Goal: Information Seeking & Learning: Learn about a topic

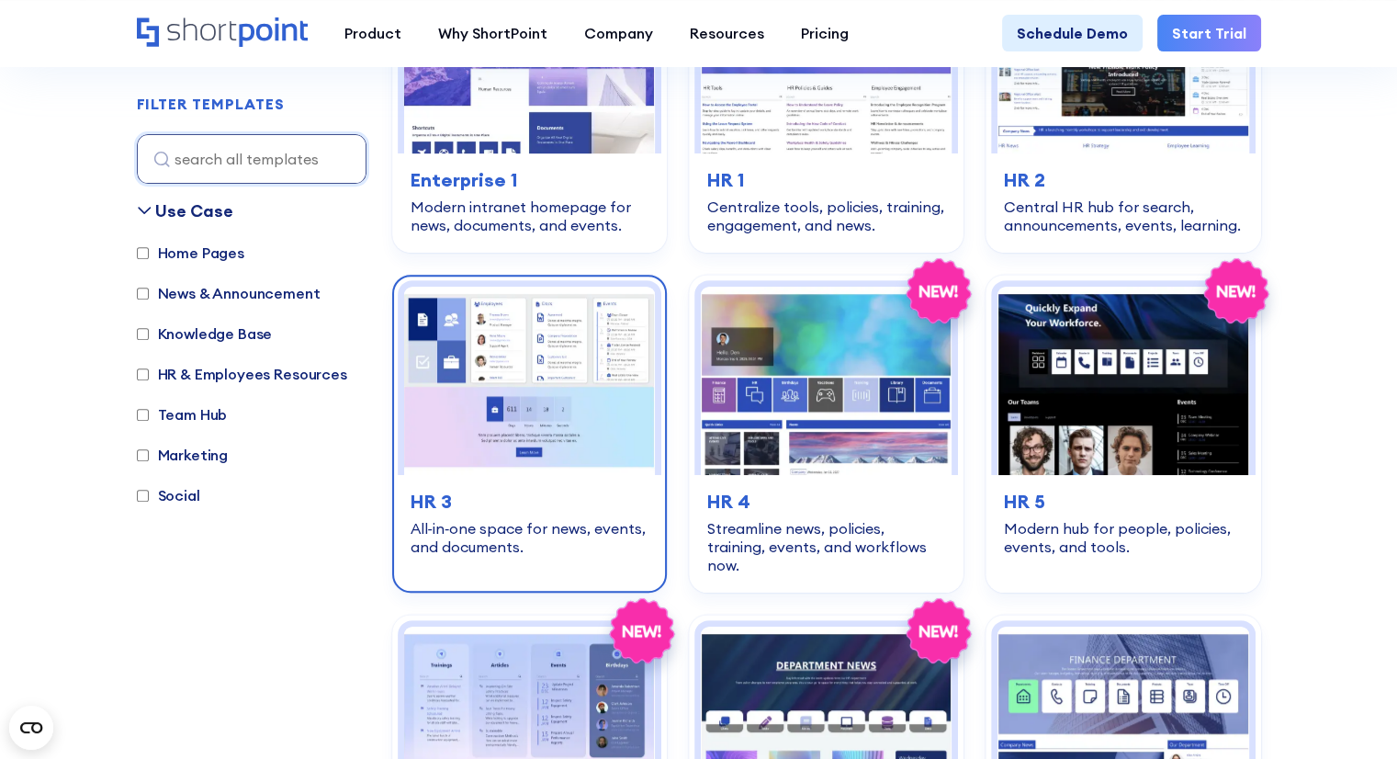
scroll to position [918, 0]
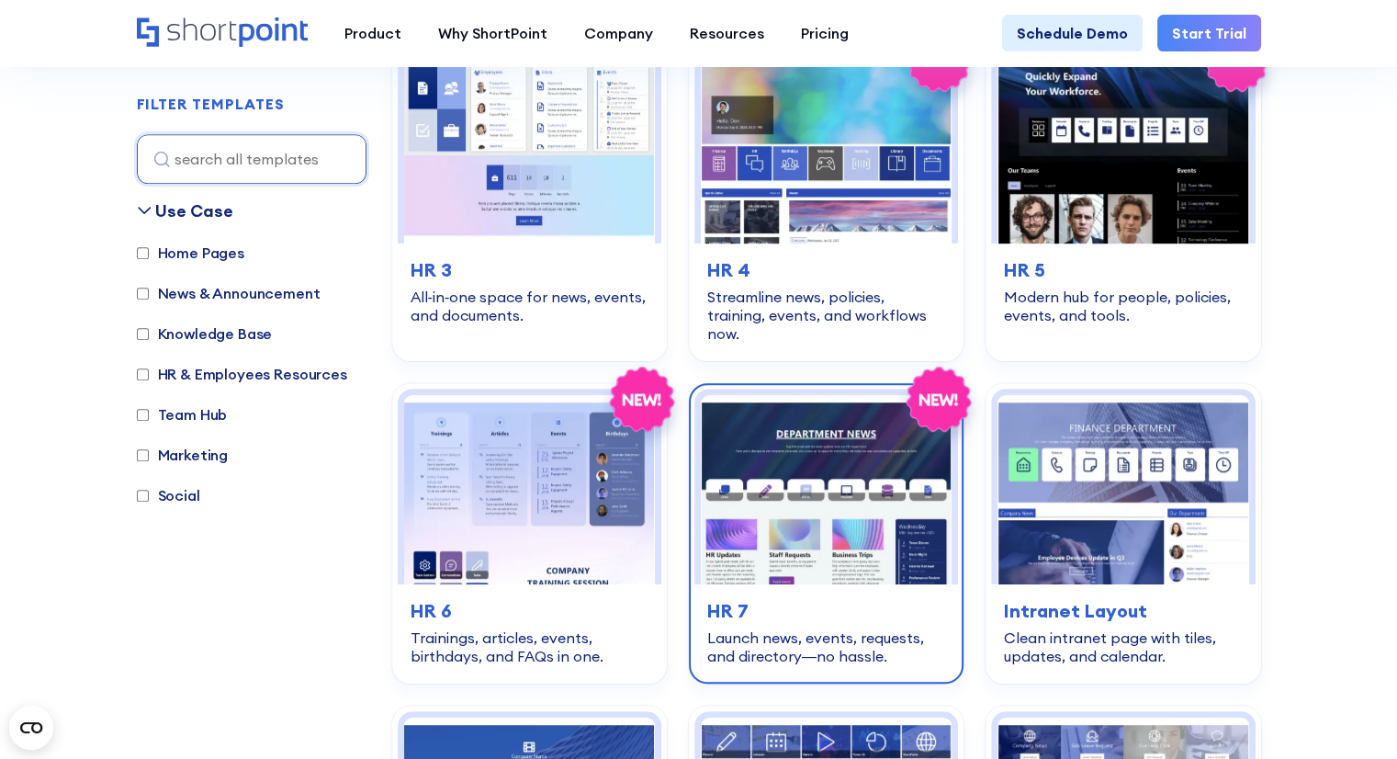
click at [808, 497] on img at bounding box center [826, 489] width 251 height 188
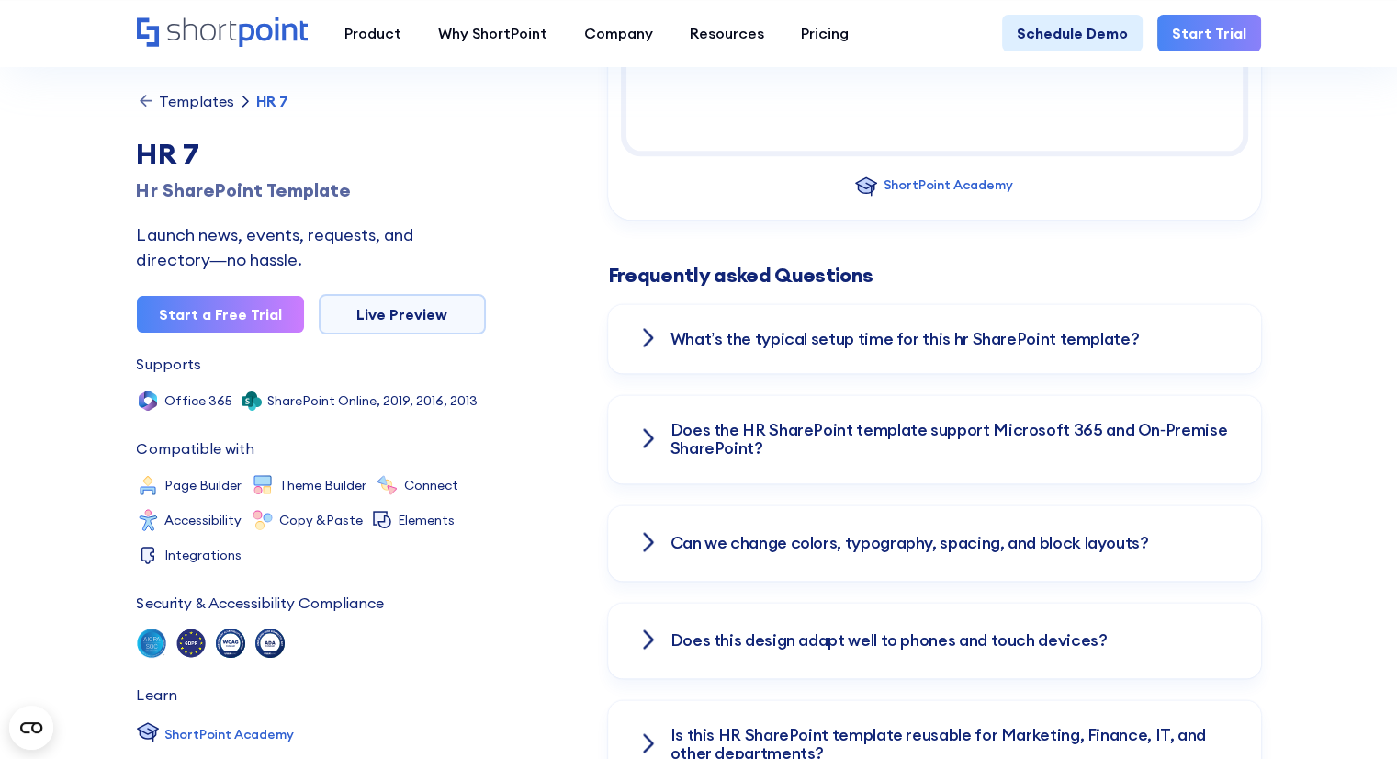
scroll to position [2388, 0]
drag, startPoint x: 846, startPoint y: 346, endPoint x: 860, endPoint y: 345, distance: 14.7
click at [846, 346] on div "What’s the typical setup time for this hr SharePoint template?" at bounding box center [934, 339] width 653 height 70
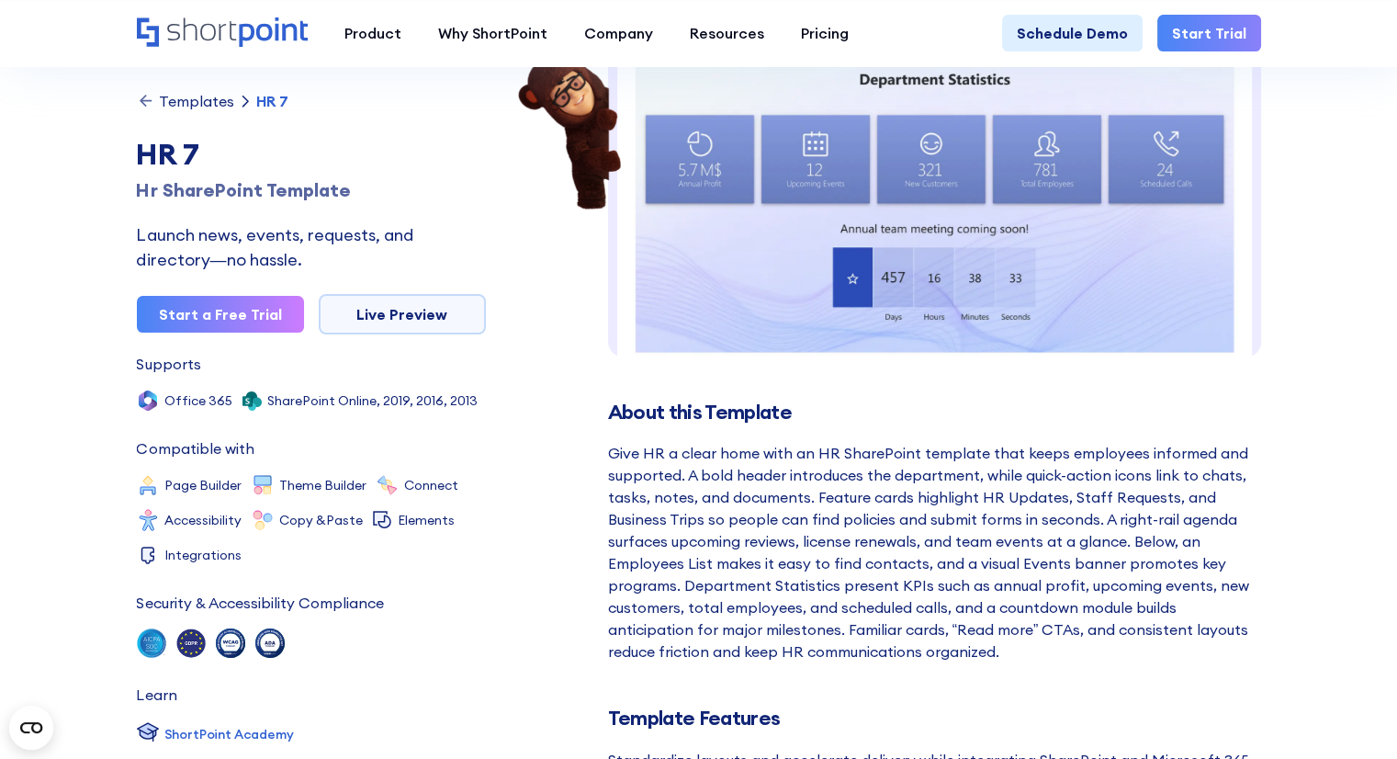
scroll to position [459, 0]
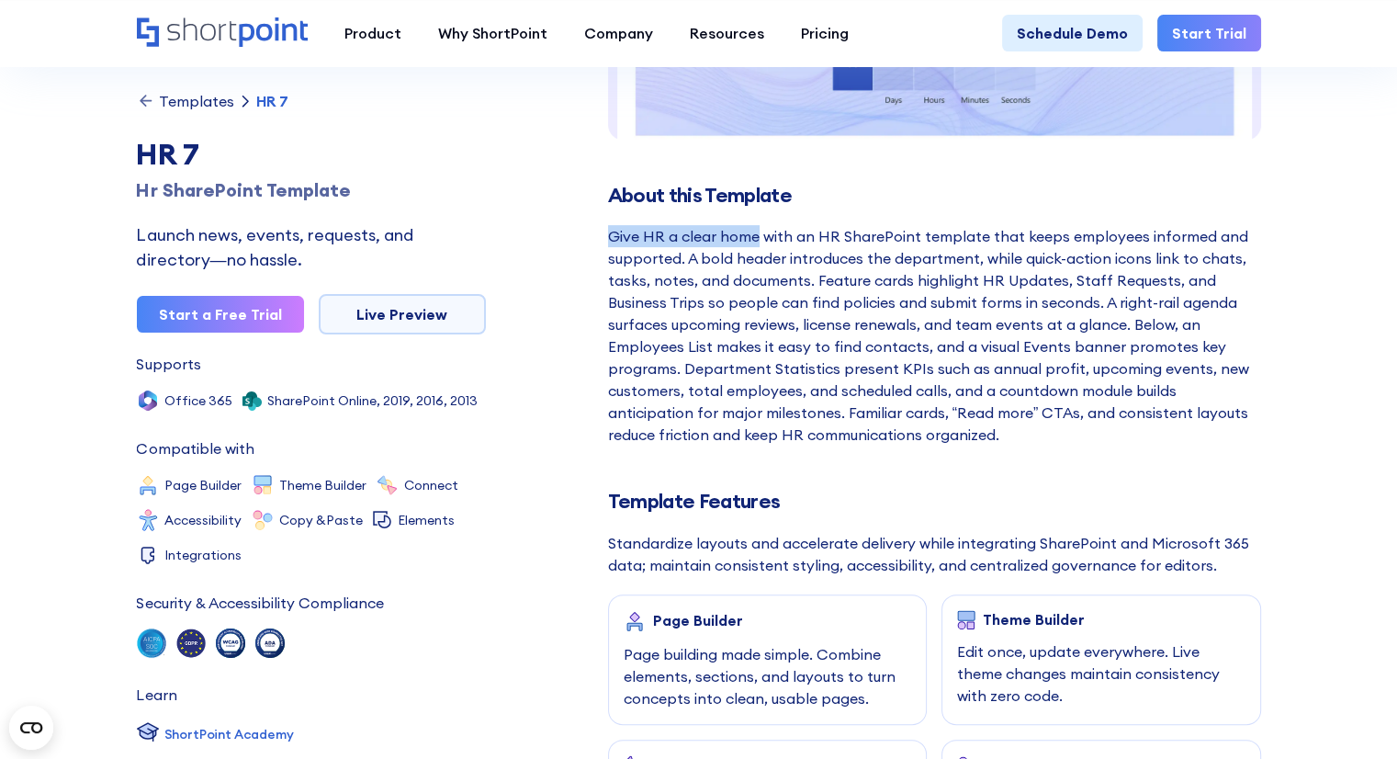
drag, startPoint x: 610, startPoint y: 235, endPoint x: 757, endPoint y: 226, distance: 147.2
click at [758, 226] on div "Give HR a clear home with an HR SharePoint template that keeps employees inform…" at bounding box center [934, 335] width 653 height 220
copy div "Give HR a clear home"
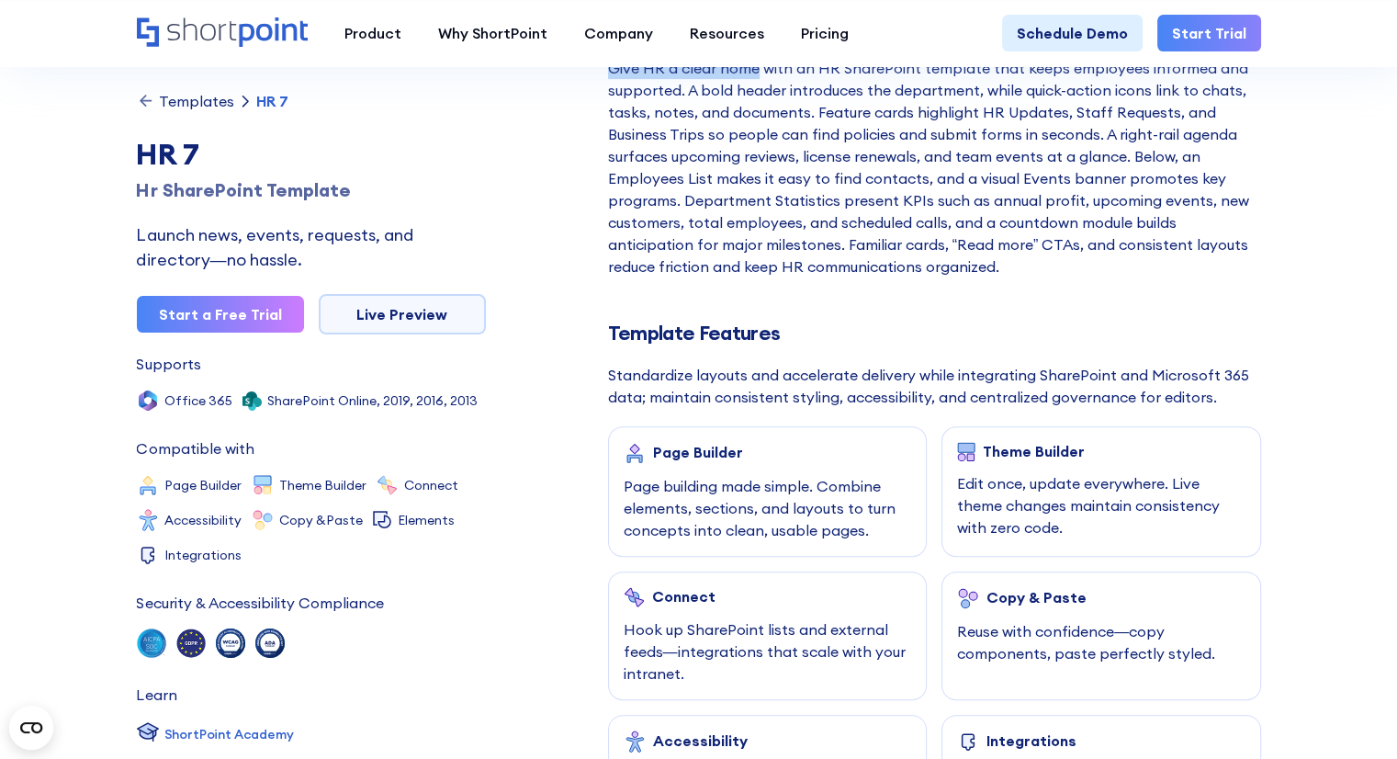
scroll to position [643, 0]
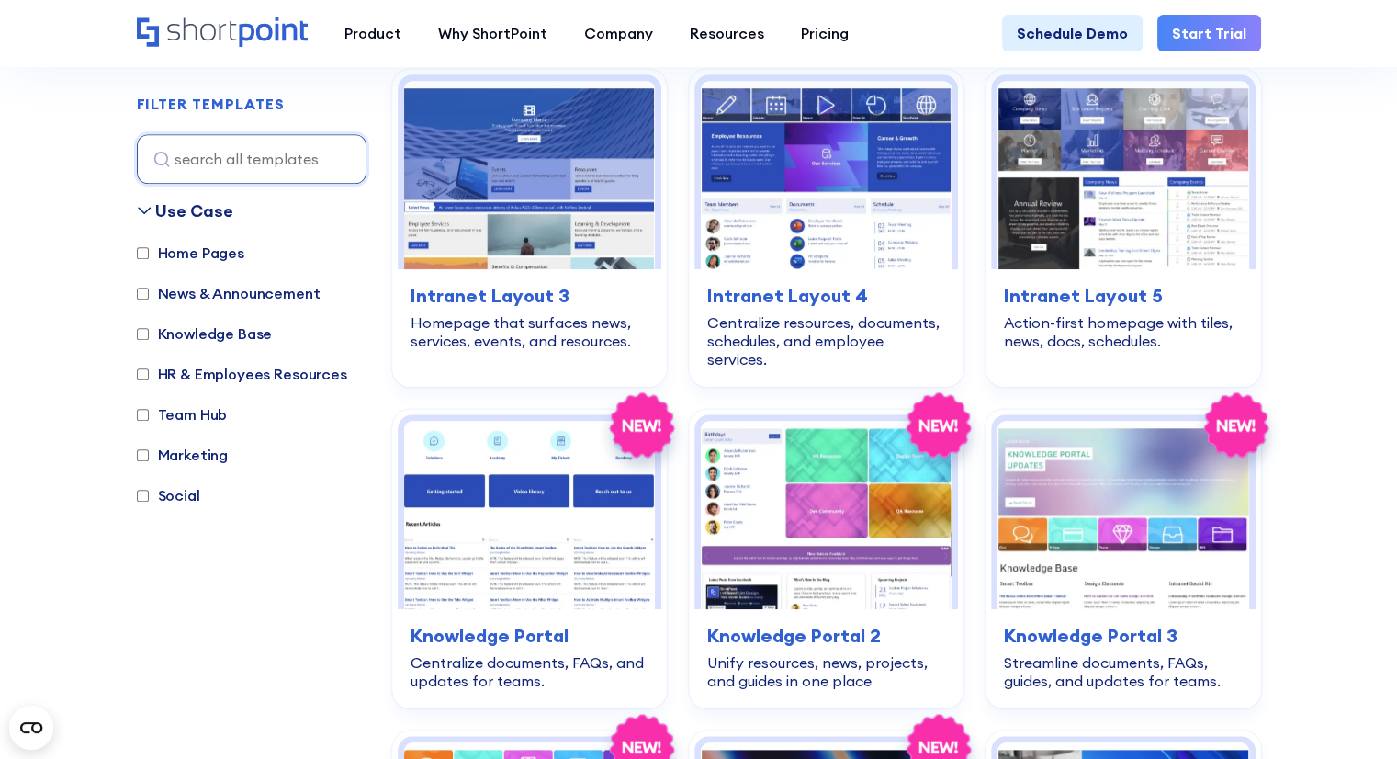
scroll to position [1561, 0]
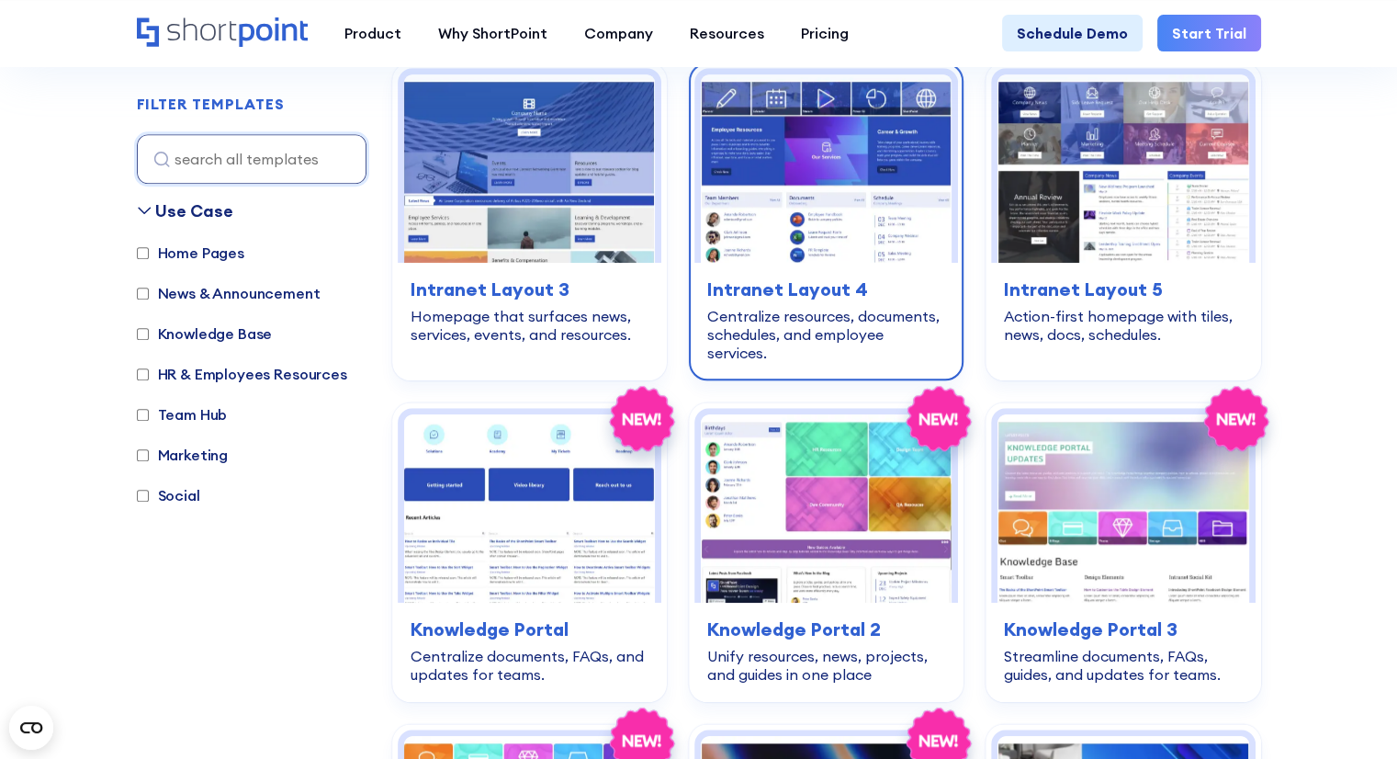
click at [838, 277] on h3 "Intranet Layout 4" at bounding box center [826, 289] width 238 height 28
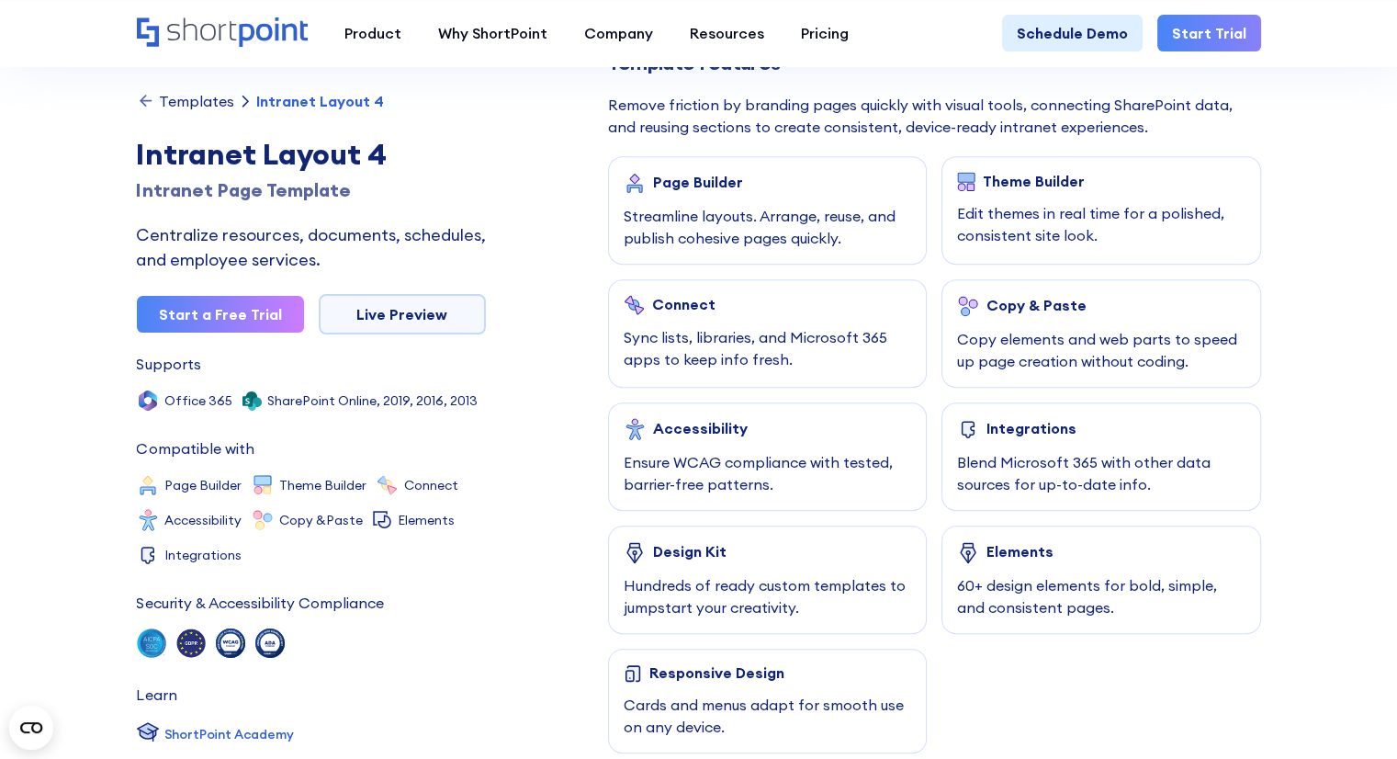
scroll to position [643, 0]
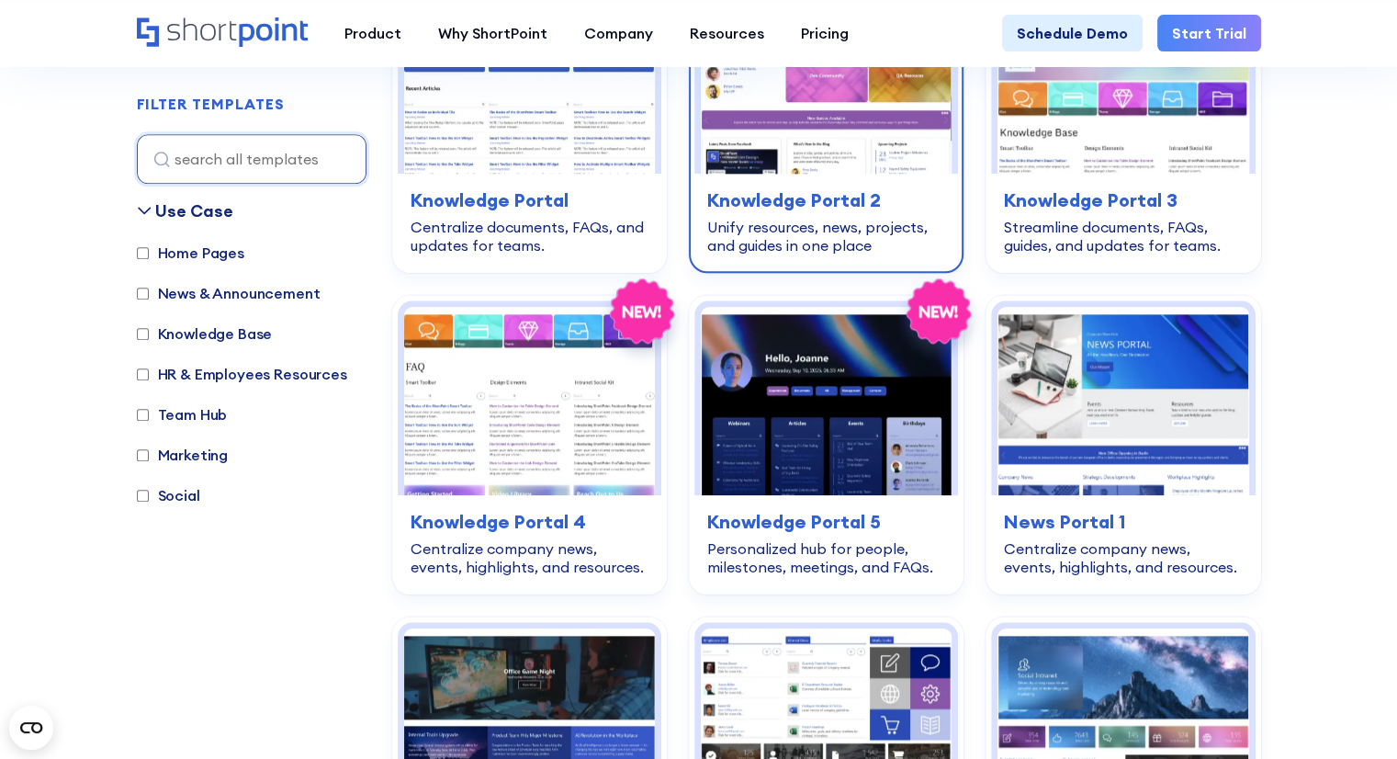
scroll to position [2296, 0]
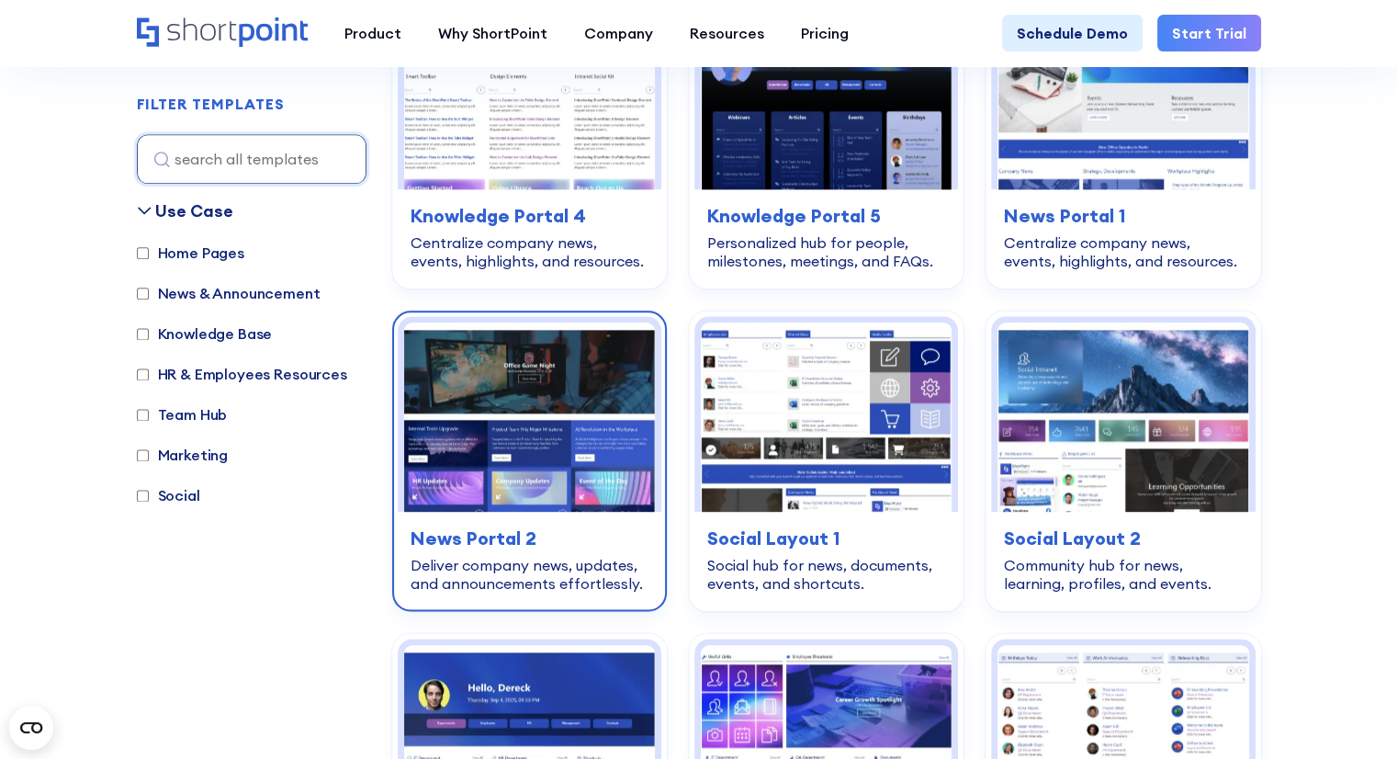
click at [580, 410] on img at bounding box center [529, 416] width 251 height 188
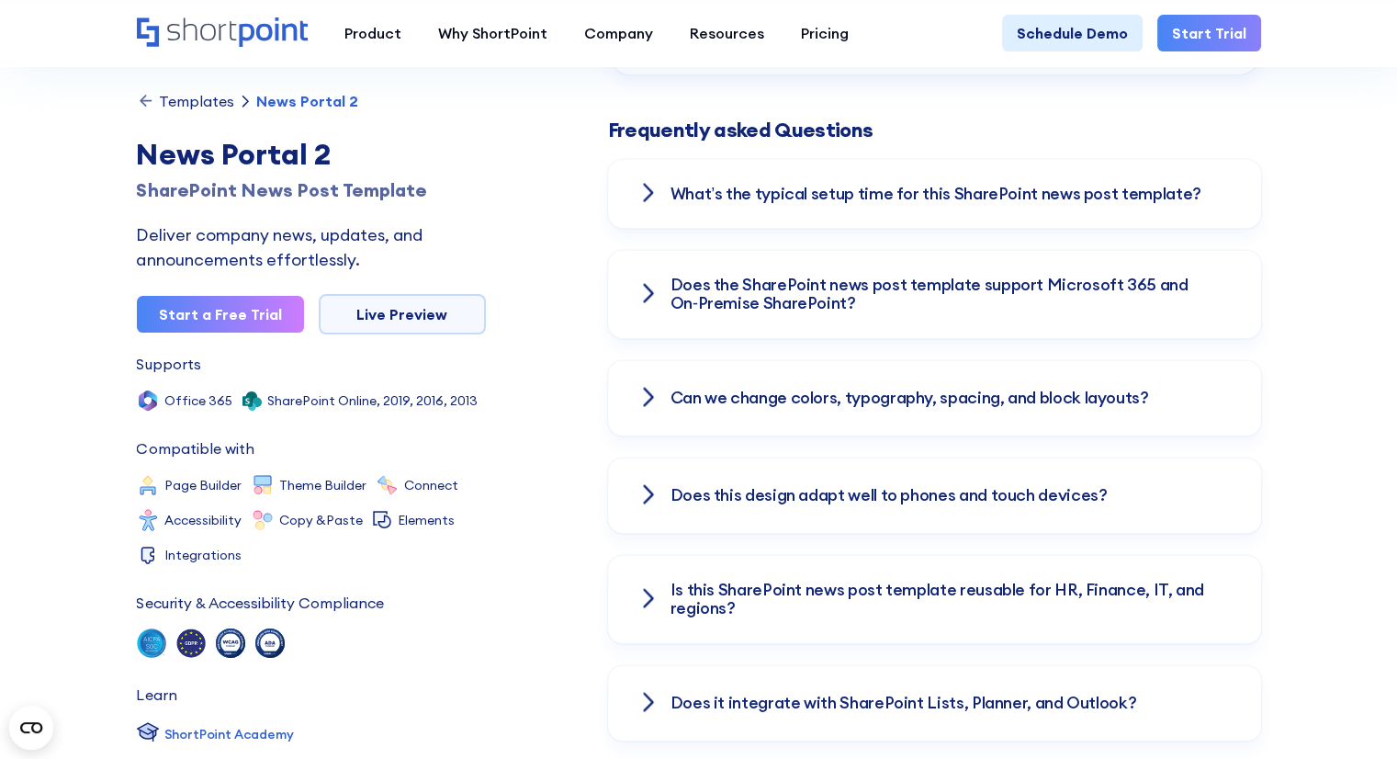
scroll to position [2479, 0]
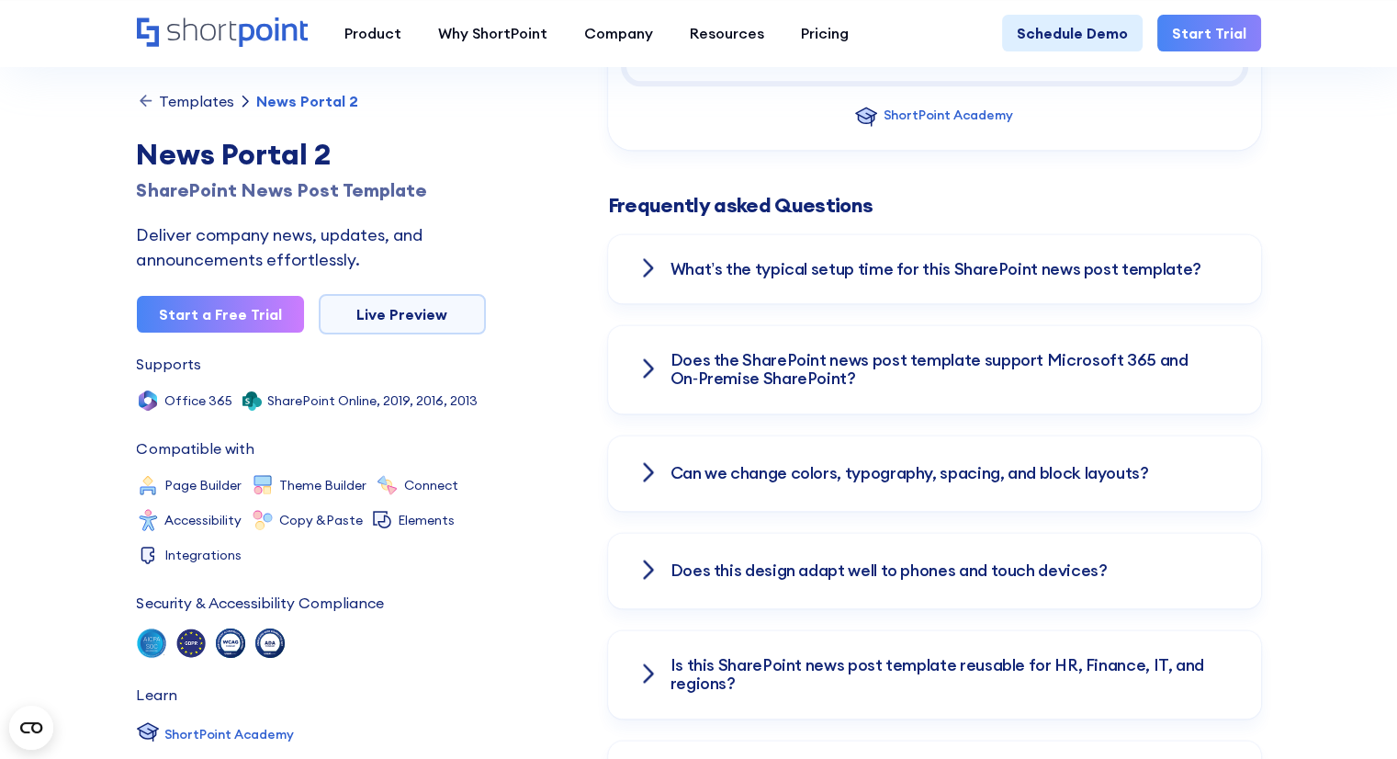
click at [1036, 258] on div "What’s the typical setup time for this SharePoint news post template?" at bounding box center [934, 269] width 653 height 70
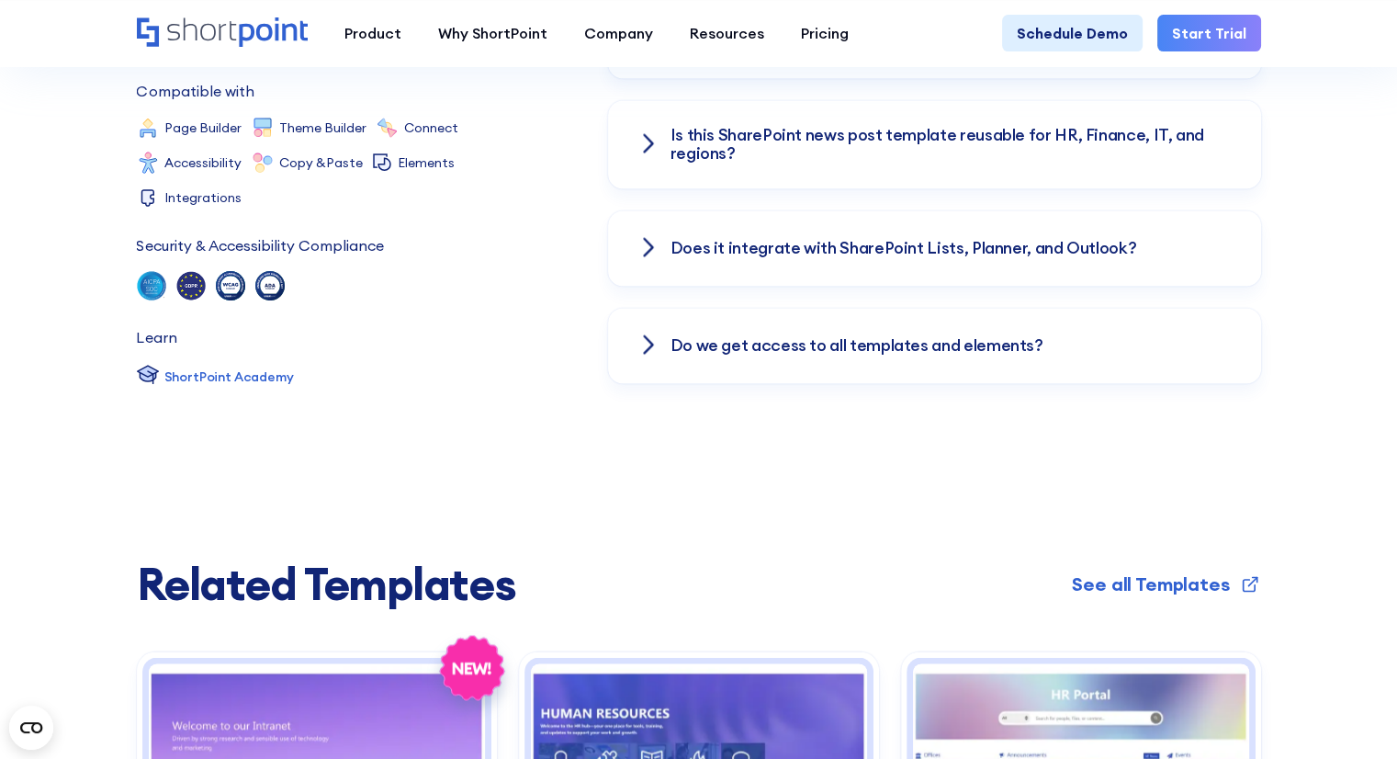
click at [802, 336] on h3 "Do we get access to all templates and elements?" at bounding box center [856, 345] width 373 height 18
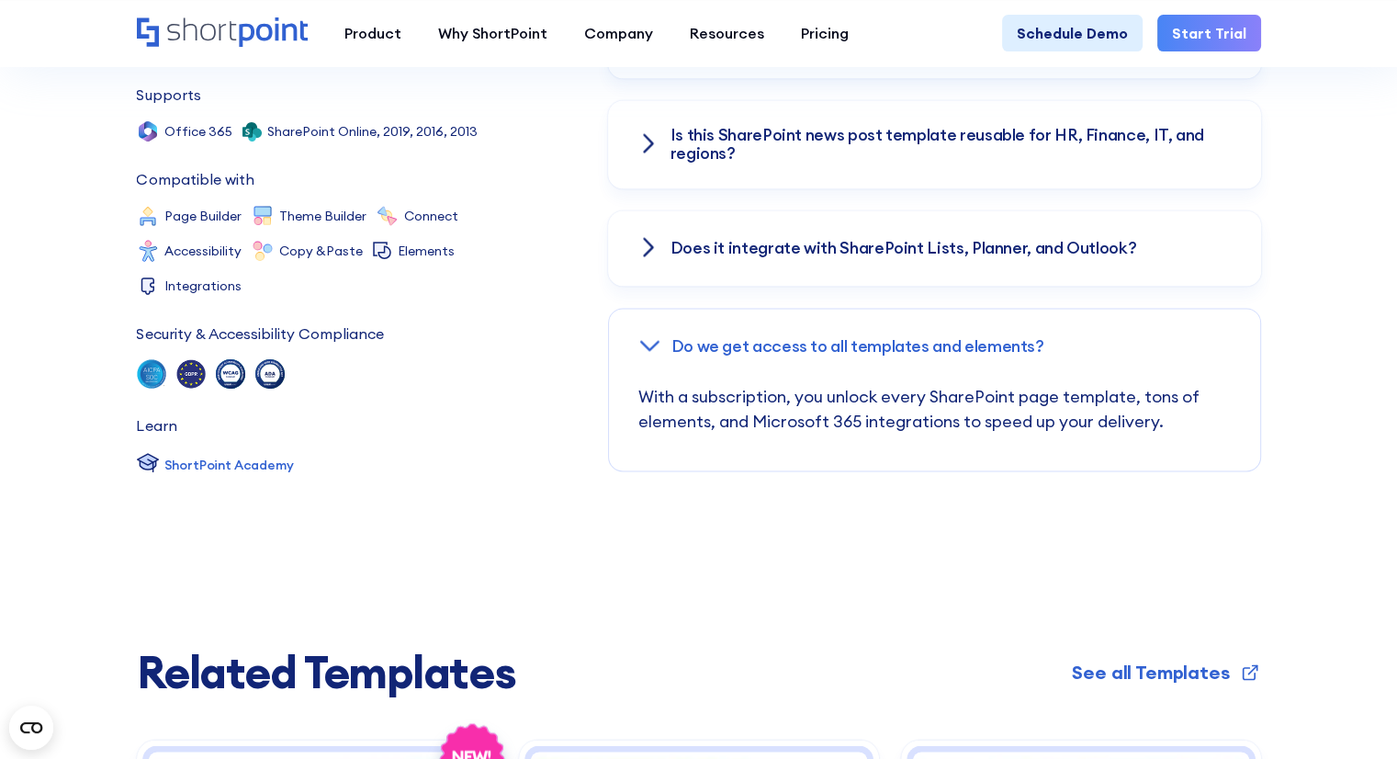
click at [777, 252] on div "Does it integrate with SharePoint Lists, Planner, and Outlook?" at bounding box center [934, 247] width 653 height 75
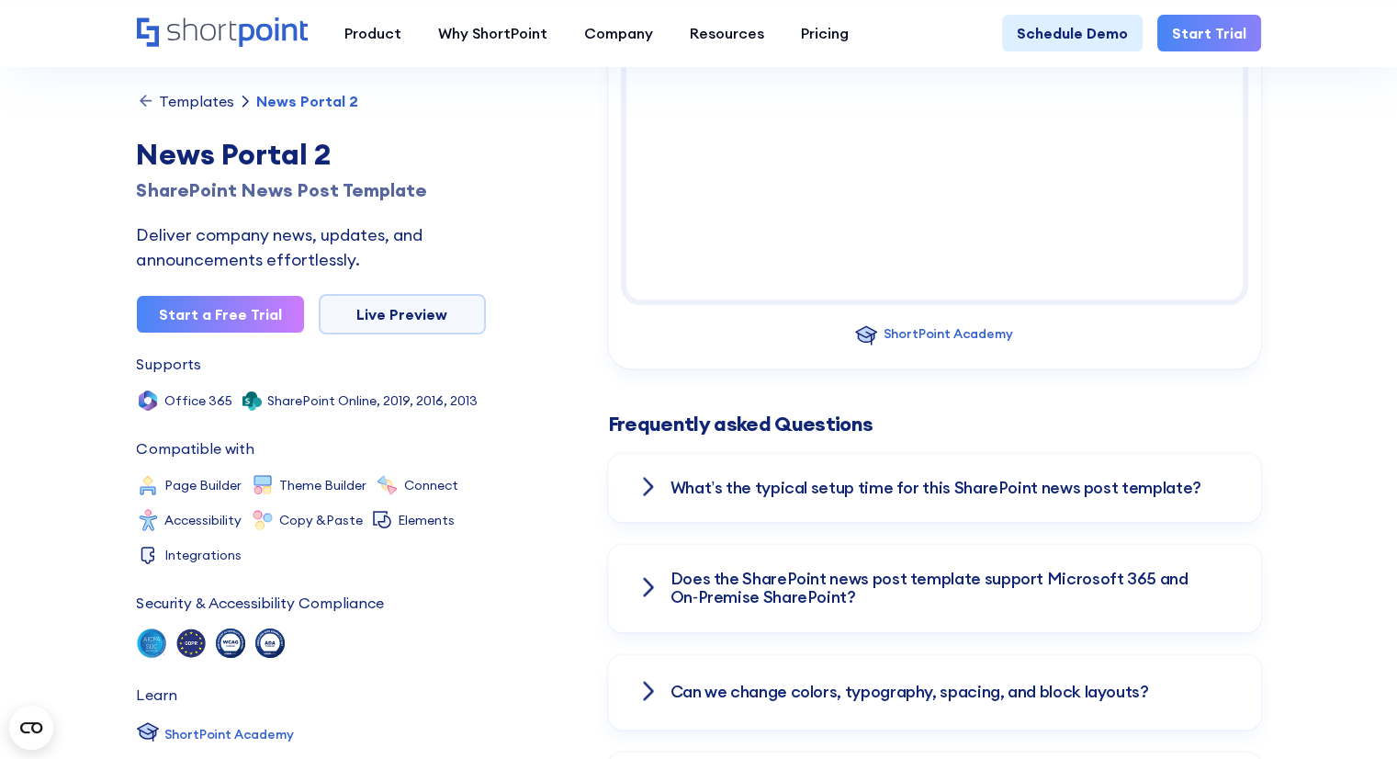
scroll to position [2296, 0]
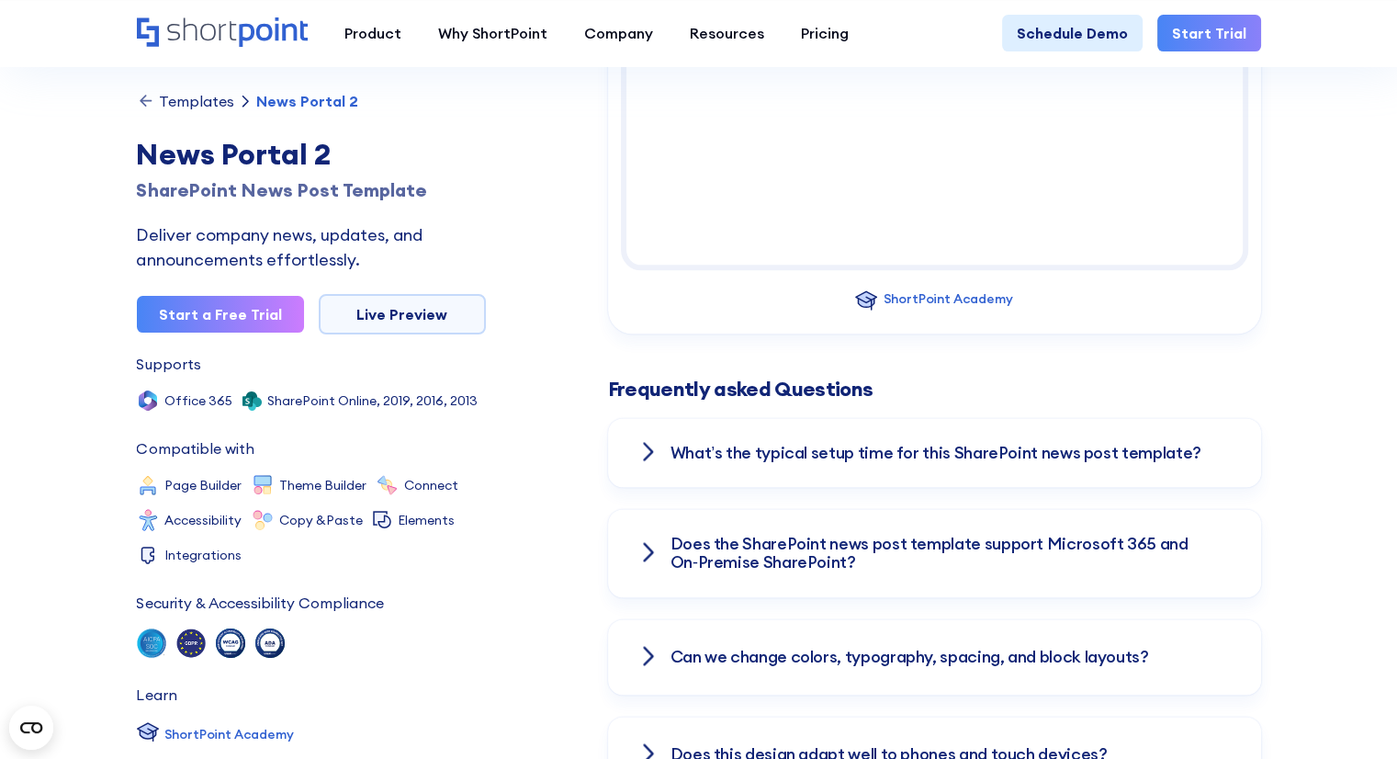
click at [667, 438] on div "What’s the typical setup time for this SharePoint news post template?" at bounding box center [934, 453] width 653 height 70
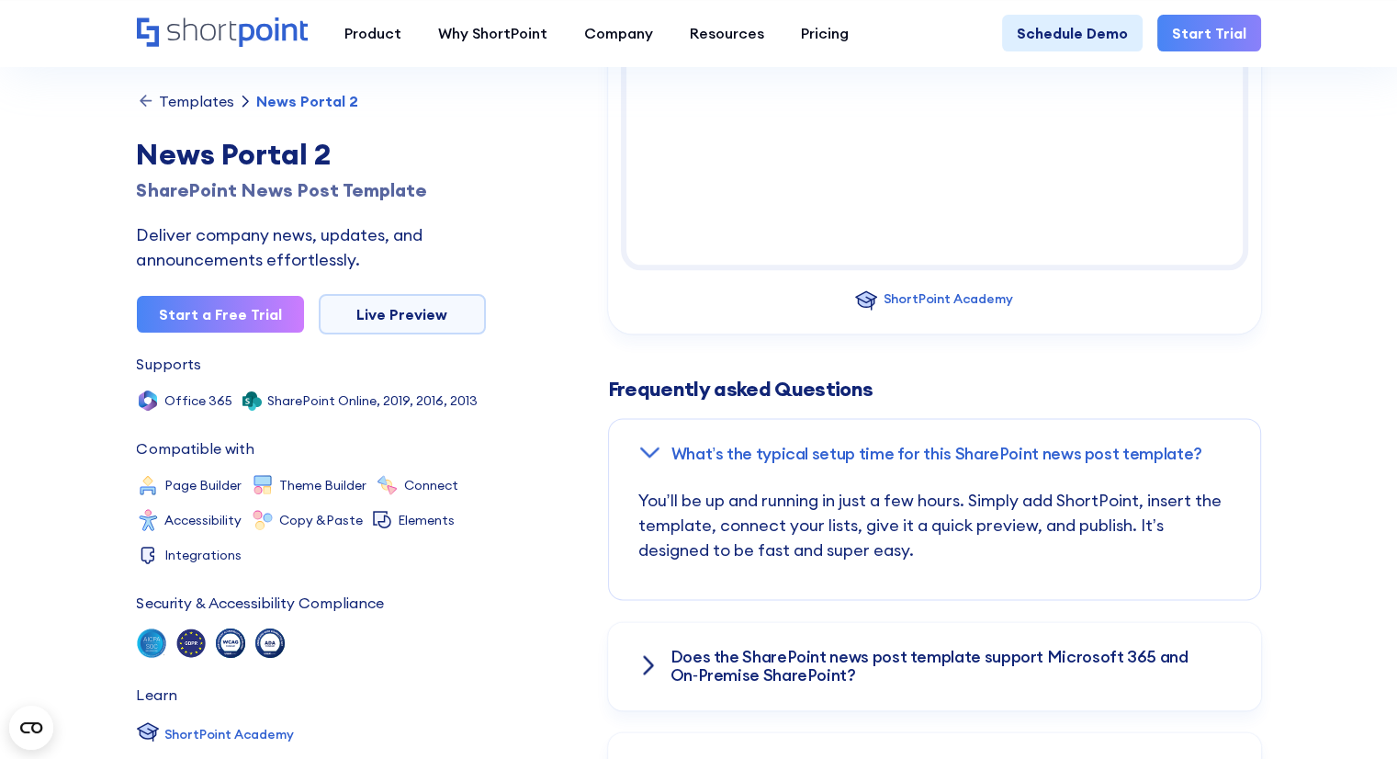
click at [649, 445] on icon at bounding box center [649, 451] width 22 height 13
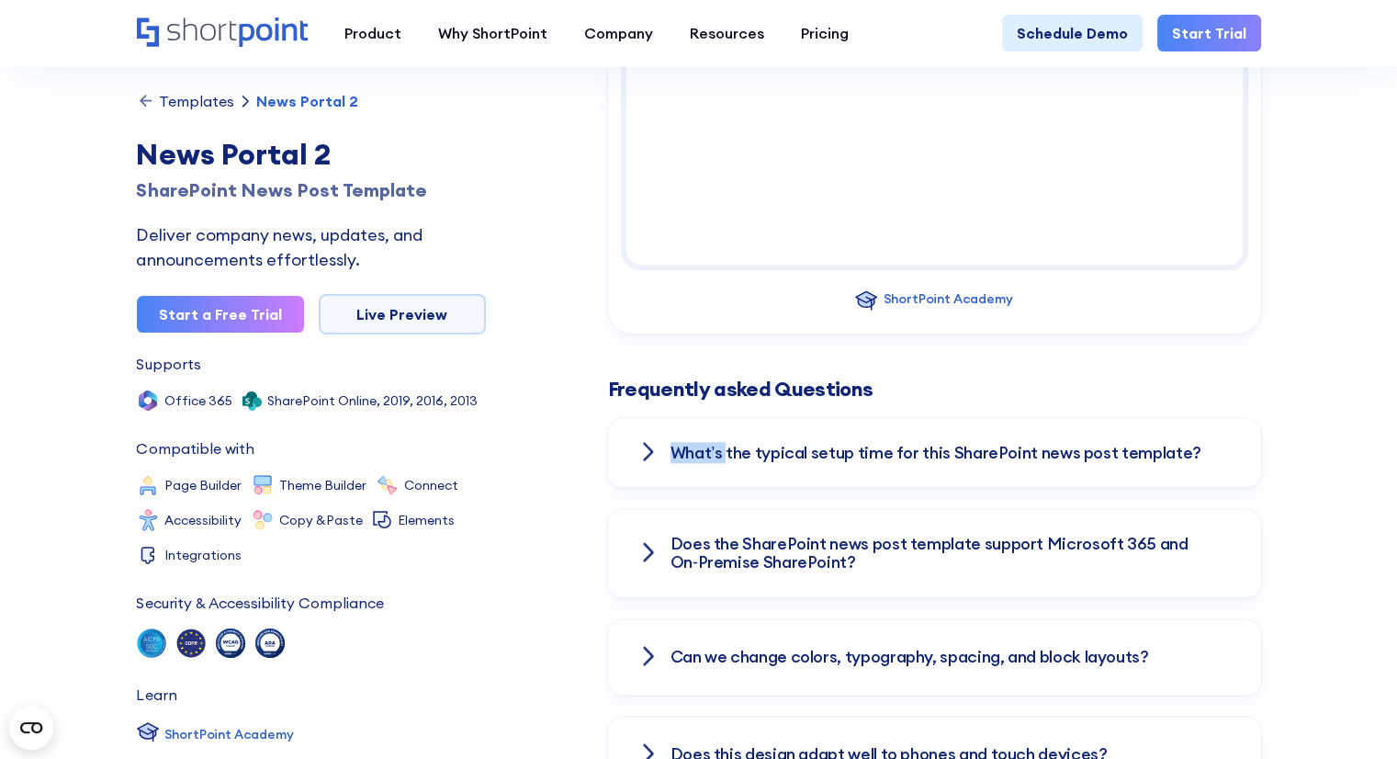
click at [649, 441] on icon at bounding box center [647, 452] width 13 height 22
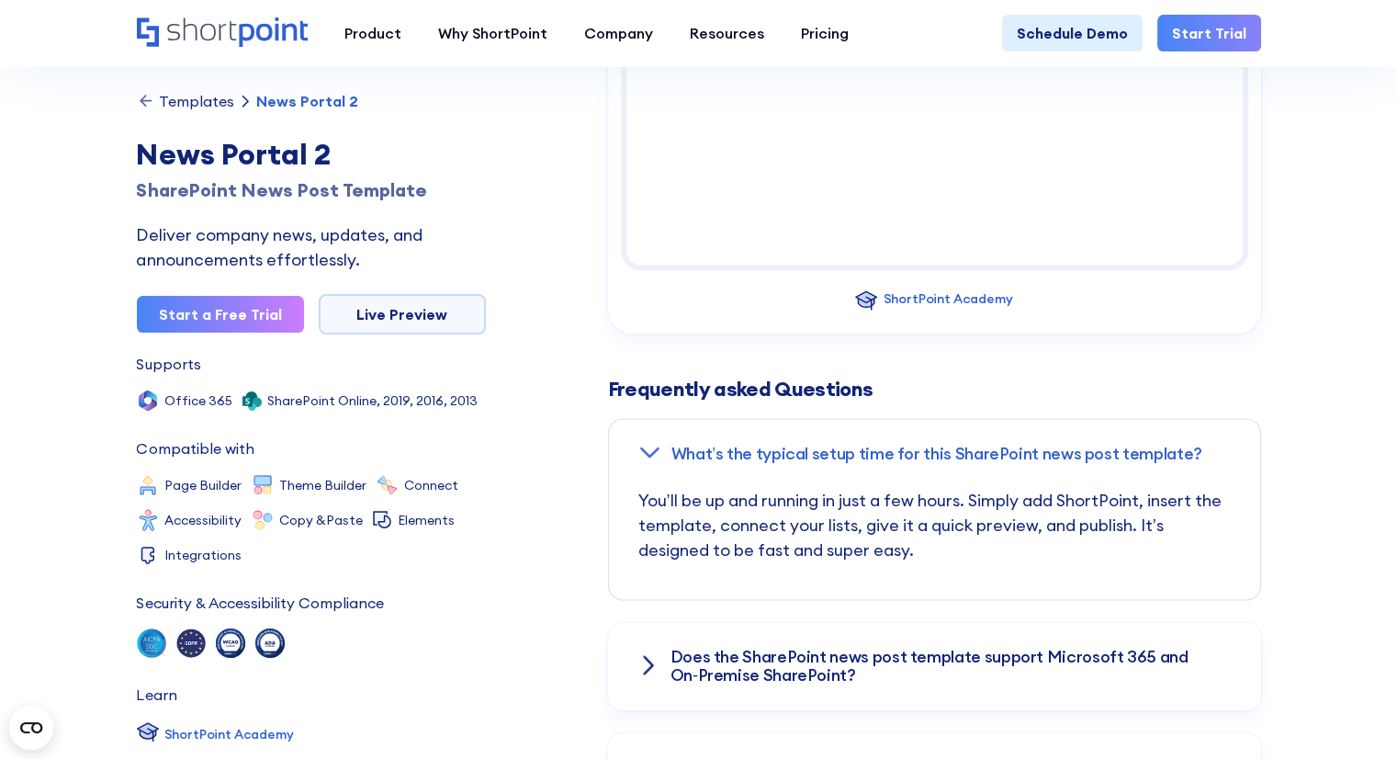
click at [673, 647] on h3 "Does the SharePoint news post template support Microsoft 365 and On‑Premise Sha…" at bounding box center [950, 665] width 561 height 37
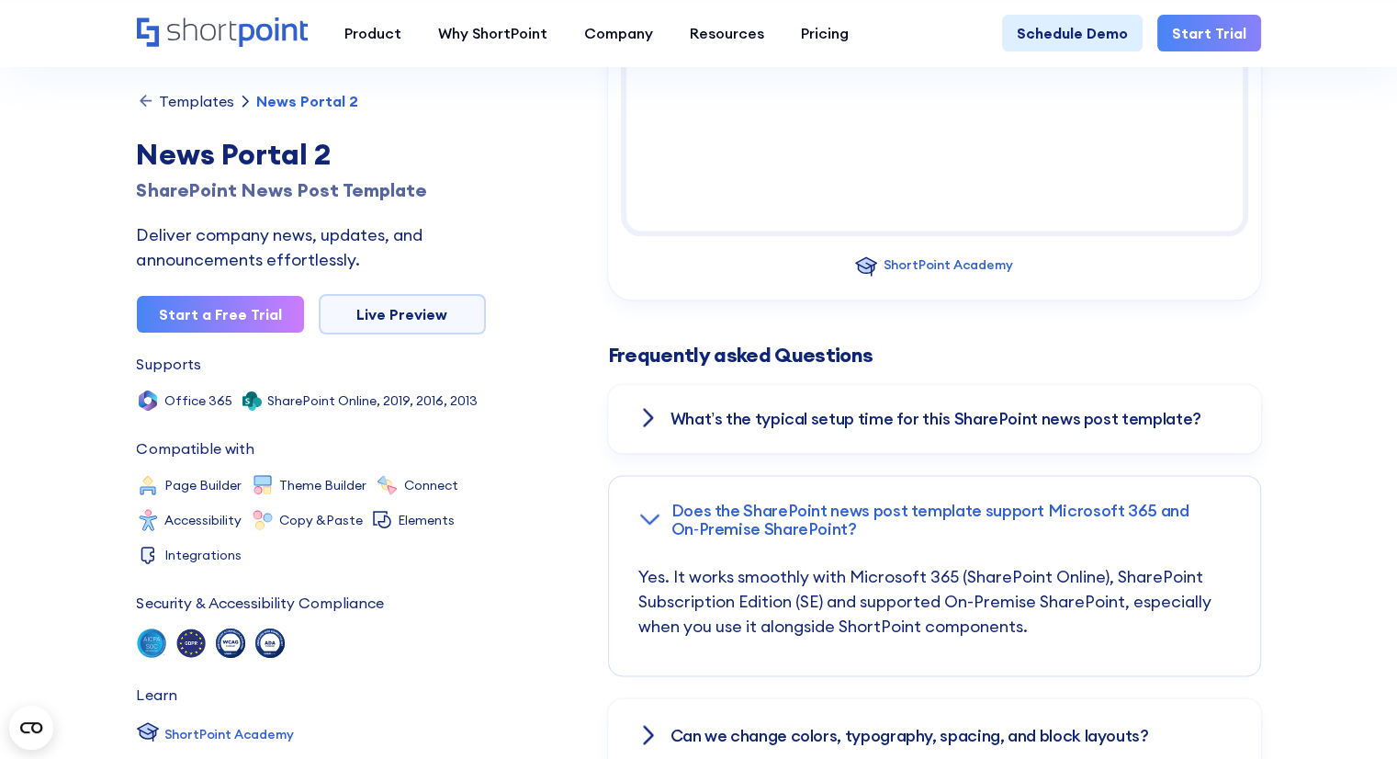
scroll to position [2479, 0]
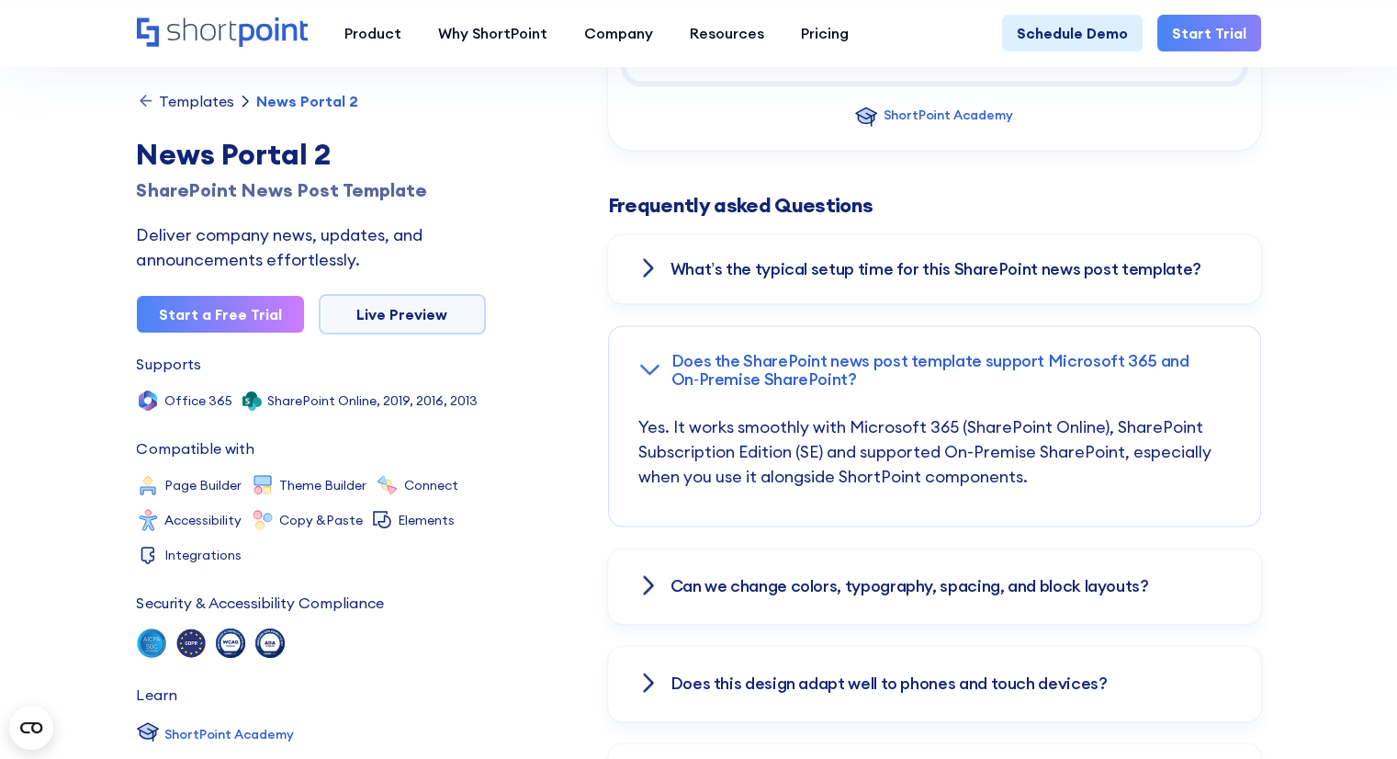
click at [670, 577] on h3 "Can we change colors, typography, spacing, and block layouts?" at bounding box center [909, 586] width 478 height 18
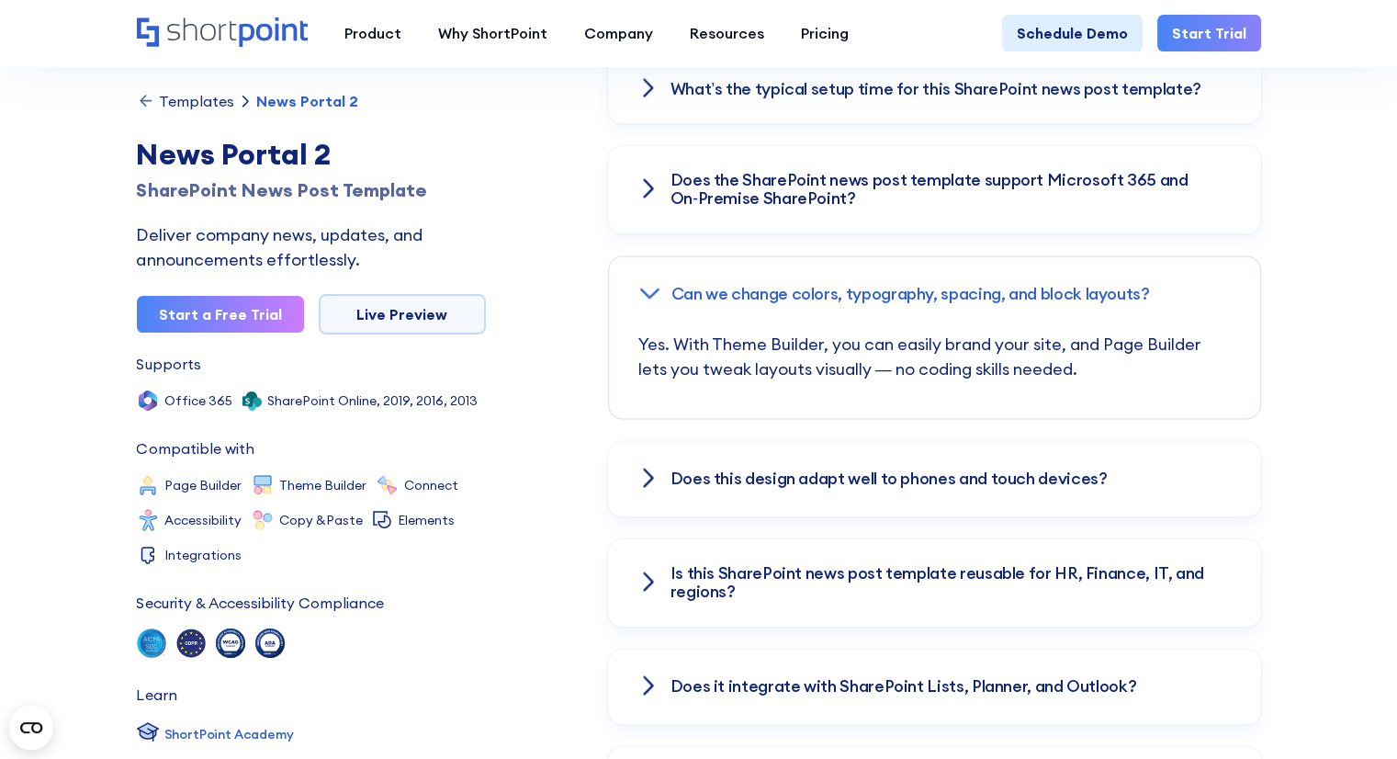
scroll to position [2663, 0]
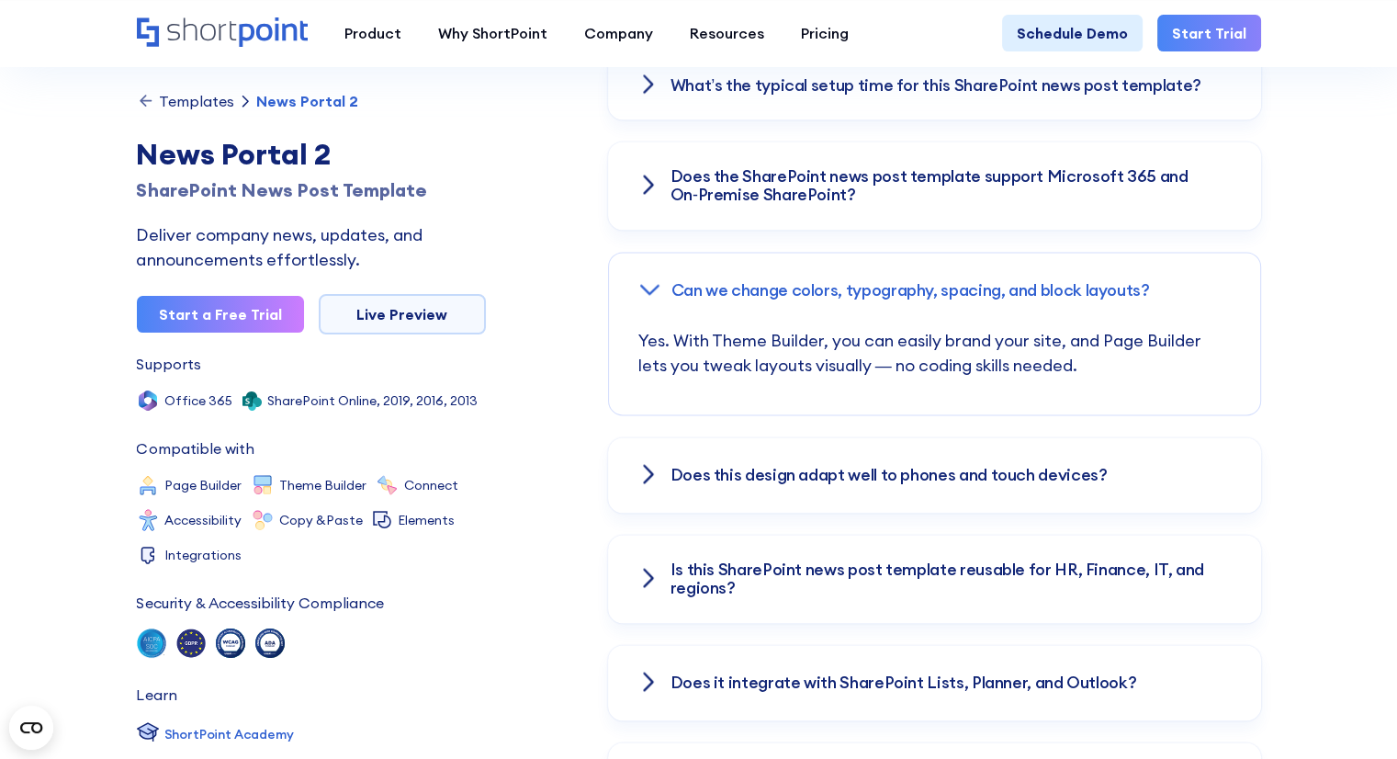
click at [672, 466] on h3 "Does this design adapt well to phones and touch devices?" at bounding box center [888, 475] width 437 height 18
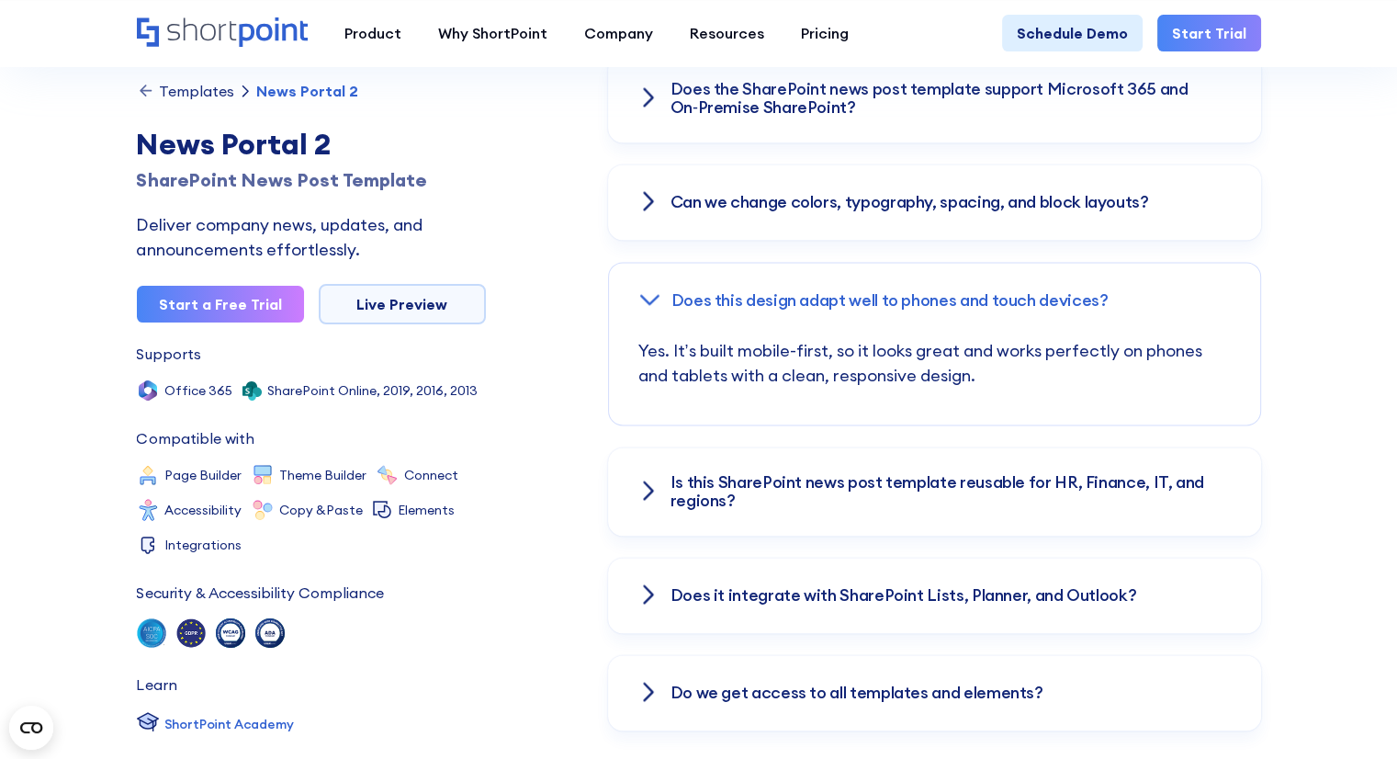
scroll to position [2755, 0]
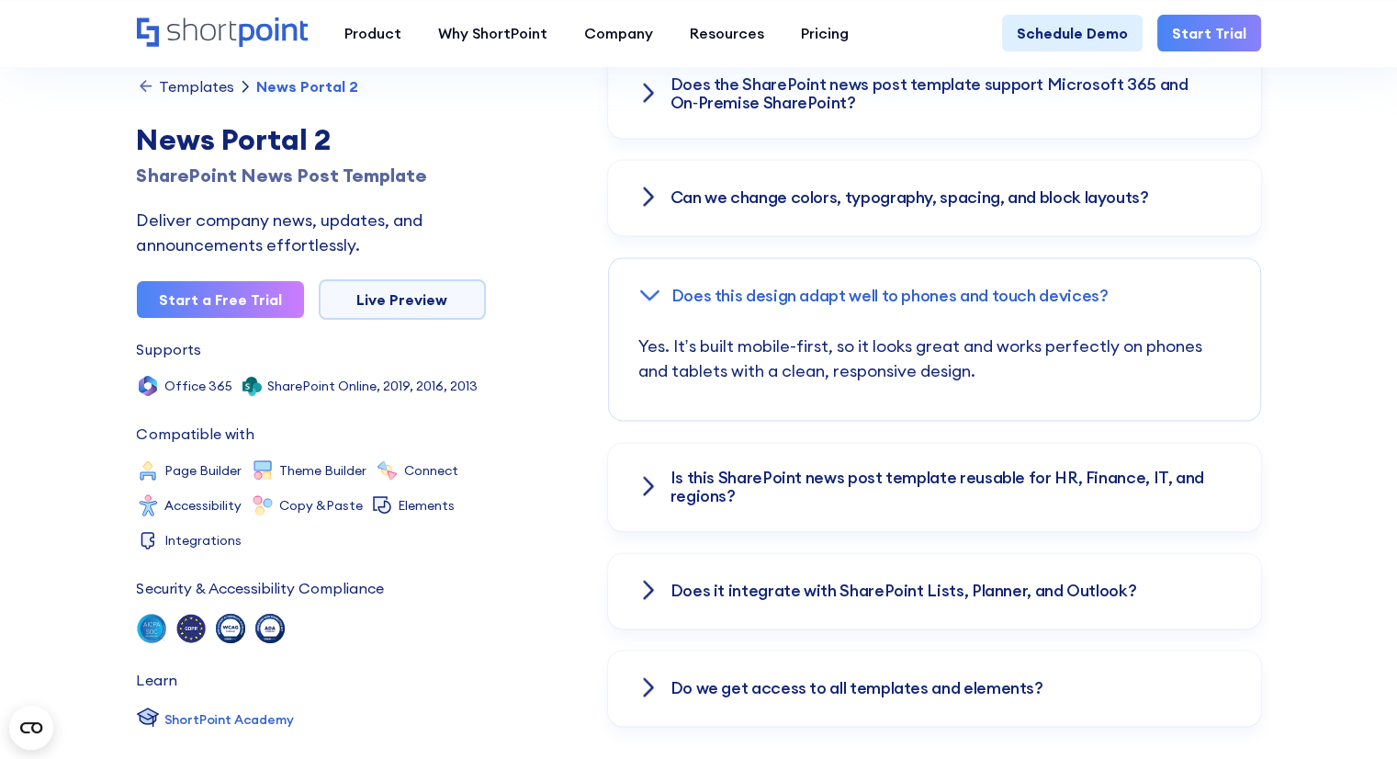
click at [673, 490] on div "Is this SharePoint news post template reusable for HR, Finance, IT, and regions?" at bounding box center [934, 487] width 653 height 88
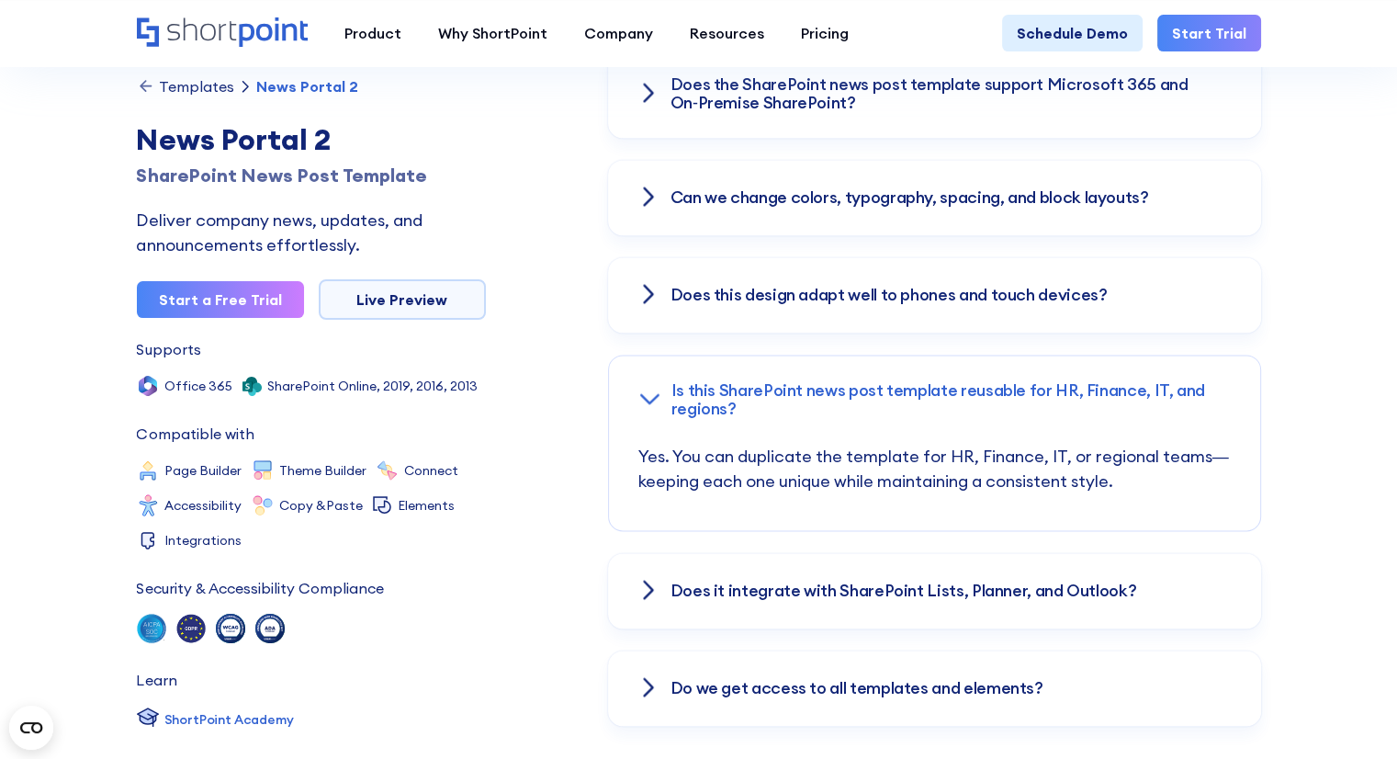
click at [666, 556] on div "Does it integrate with SharePoint Lists, Planner, and Outlook?" at bounding box center [934, 590] width 653 height 75
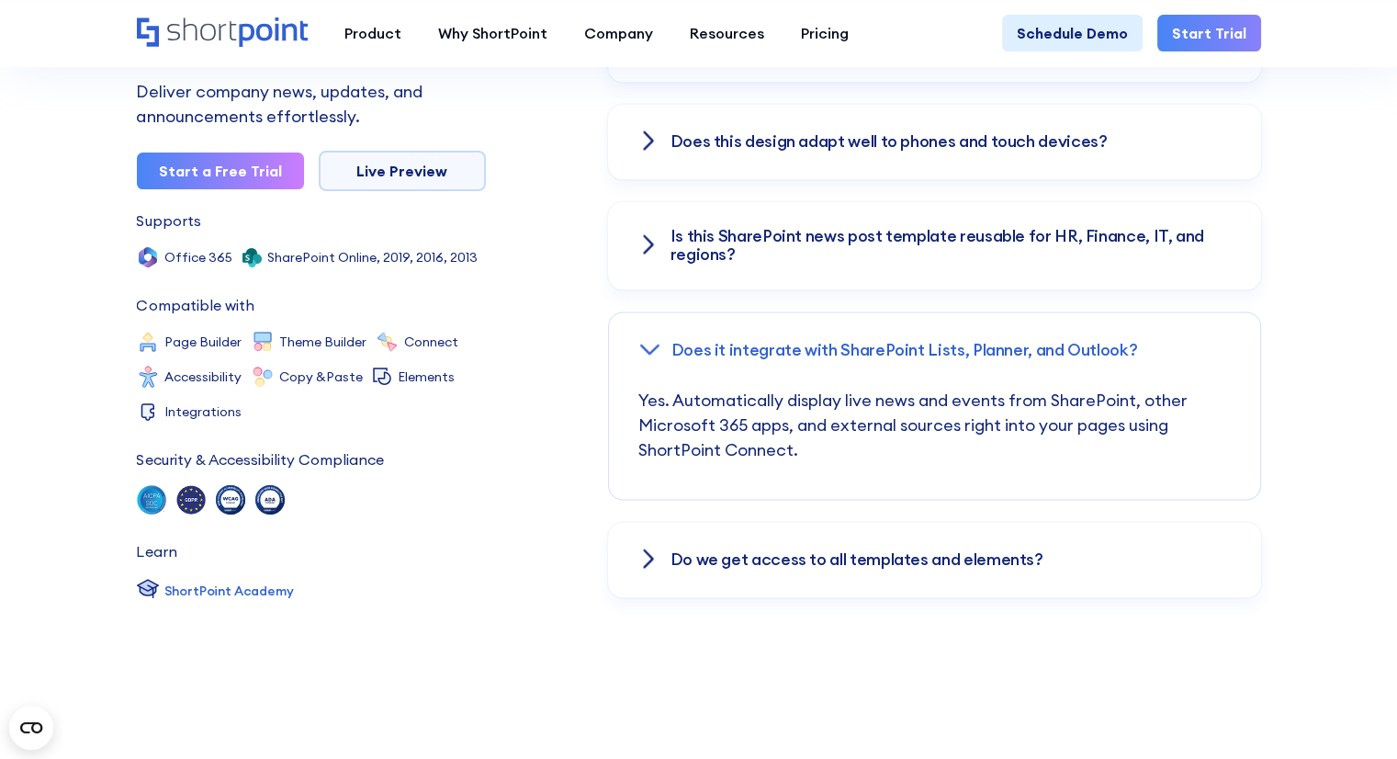
scroll to position [2939, 0]
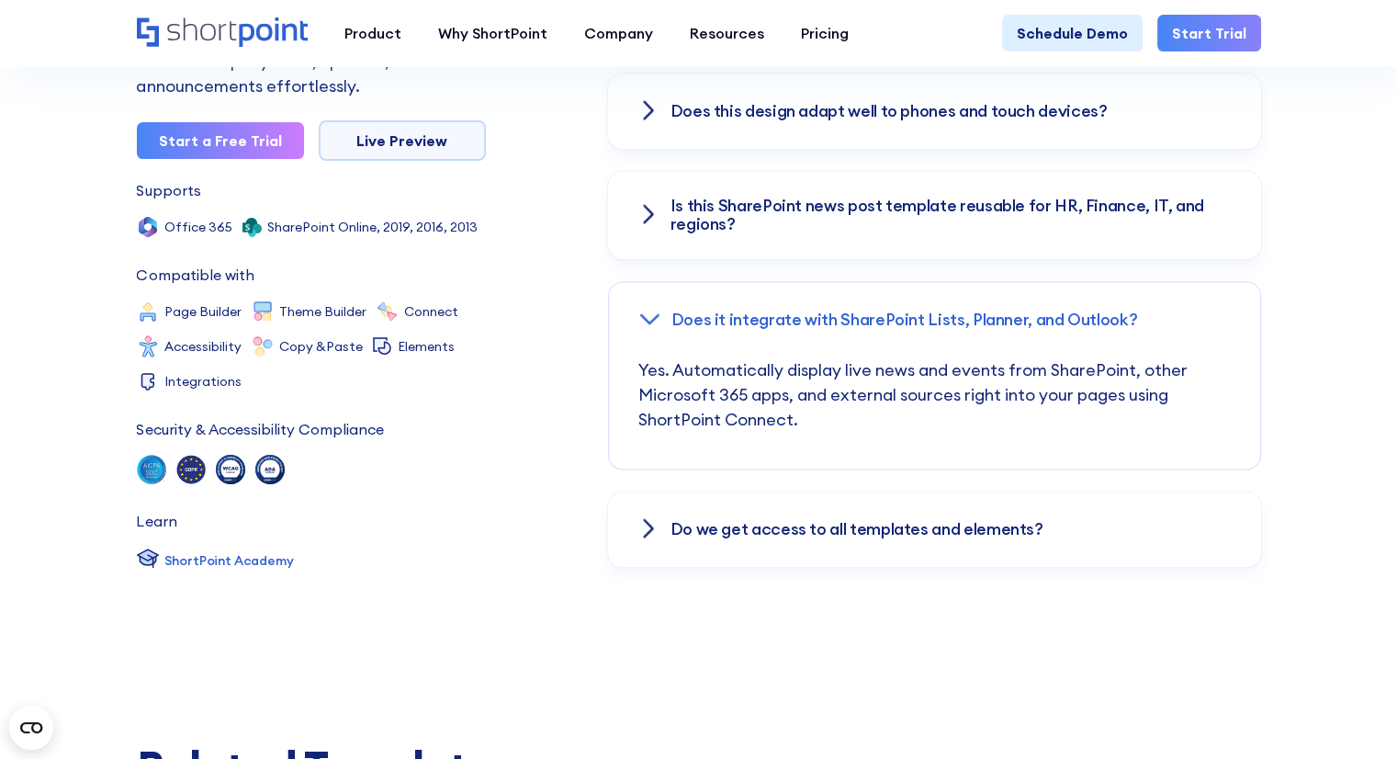
click at [686, 520] on h3 "Do we get access to all templates and elements?" at bounding box center [856, 529] width 373 height 18
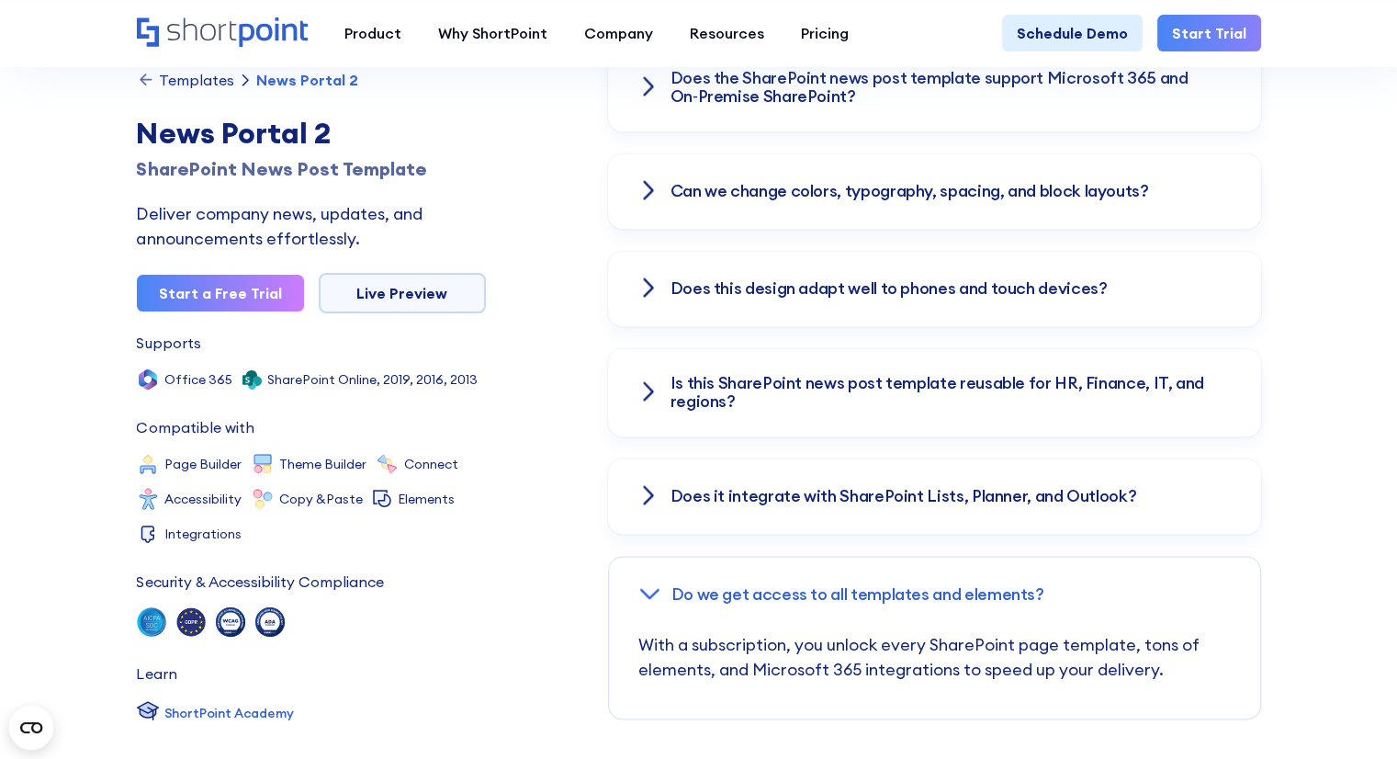
scroll to position [2755, 0]
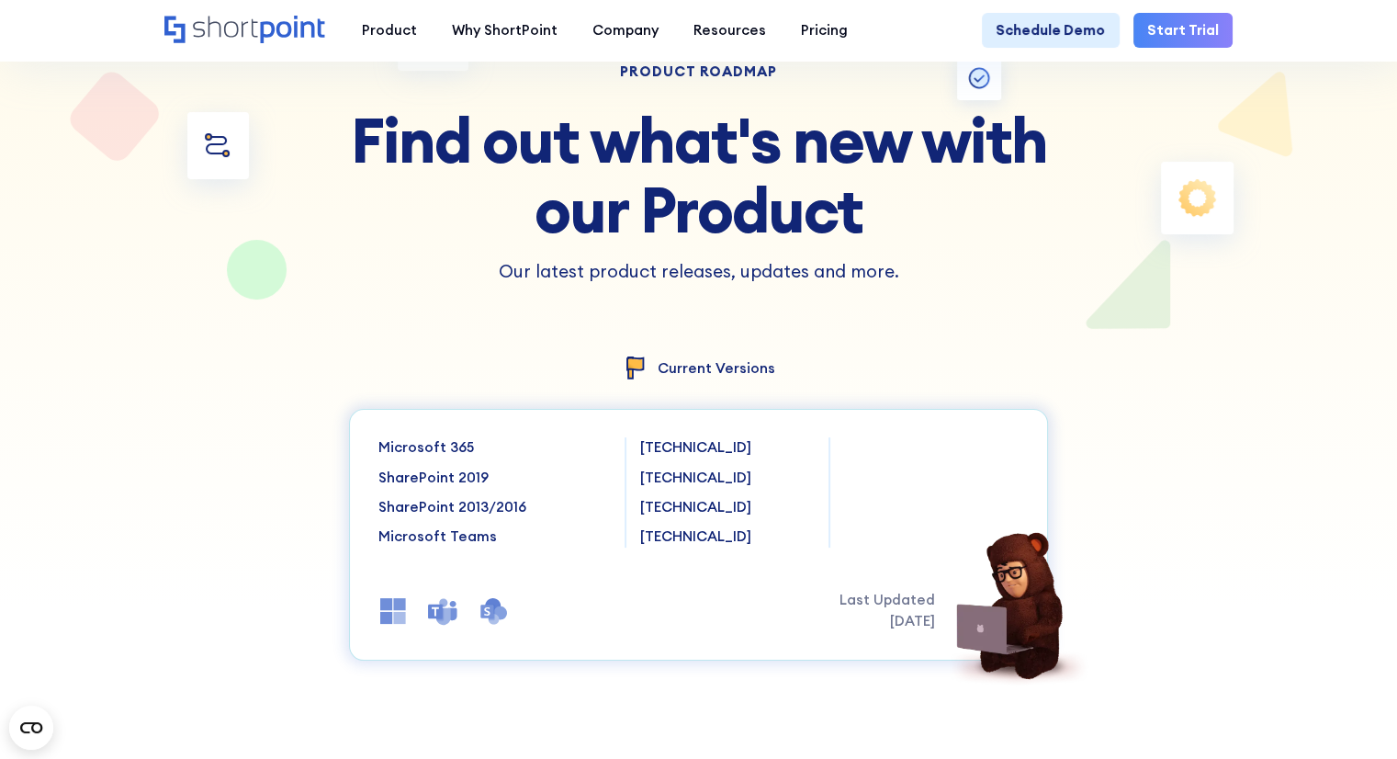
scroll to position [184, 0]
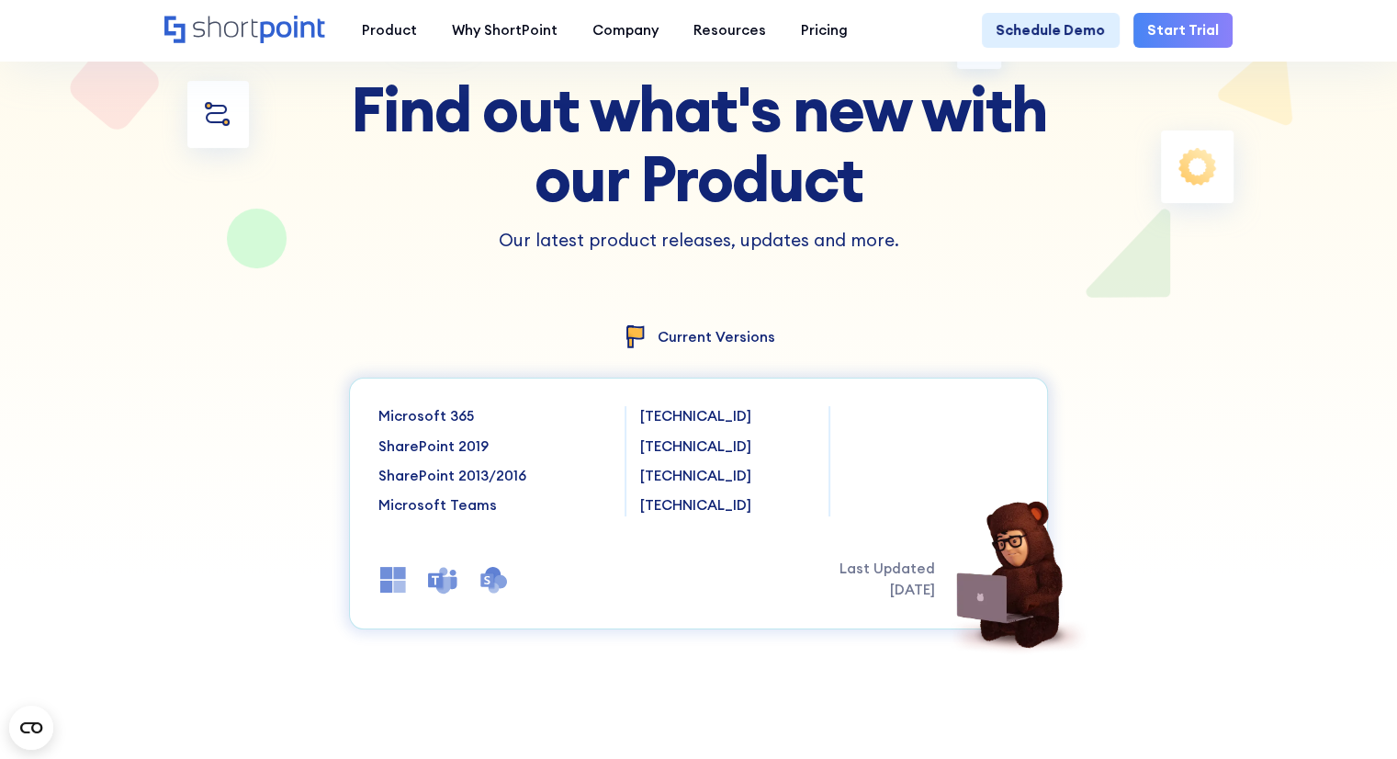
click at [478, 288] on div "product roadmap Find out what's new with our Product Our latest product release…" at bounding box center [698, 170] width 699 height 359
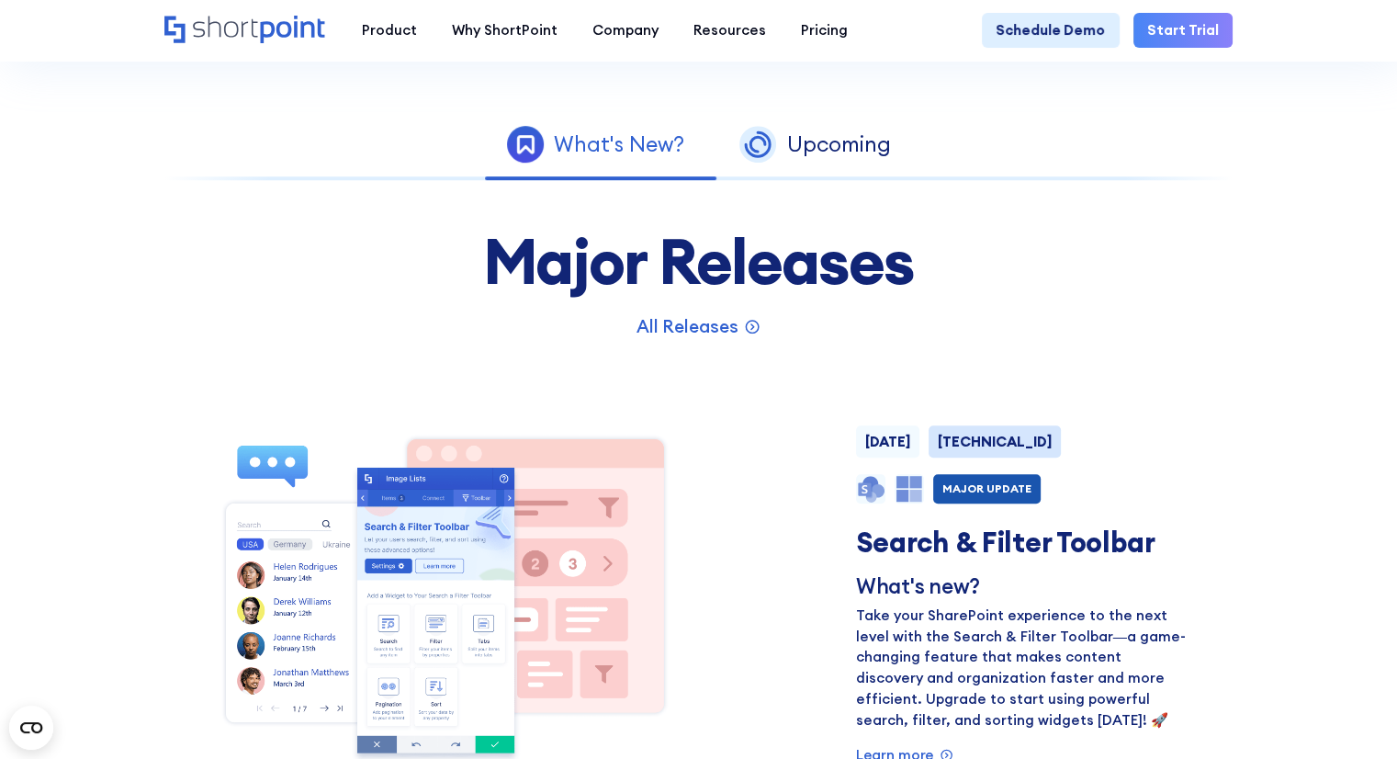
scroll to position [1010, 0]
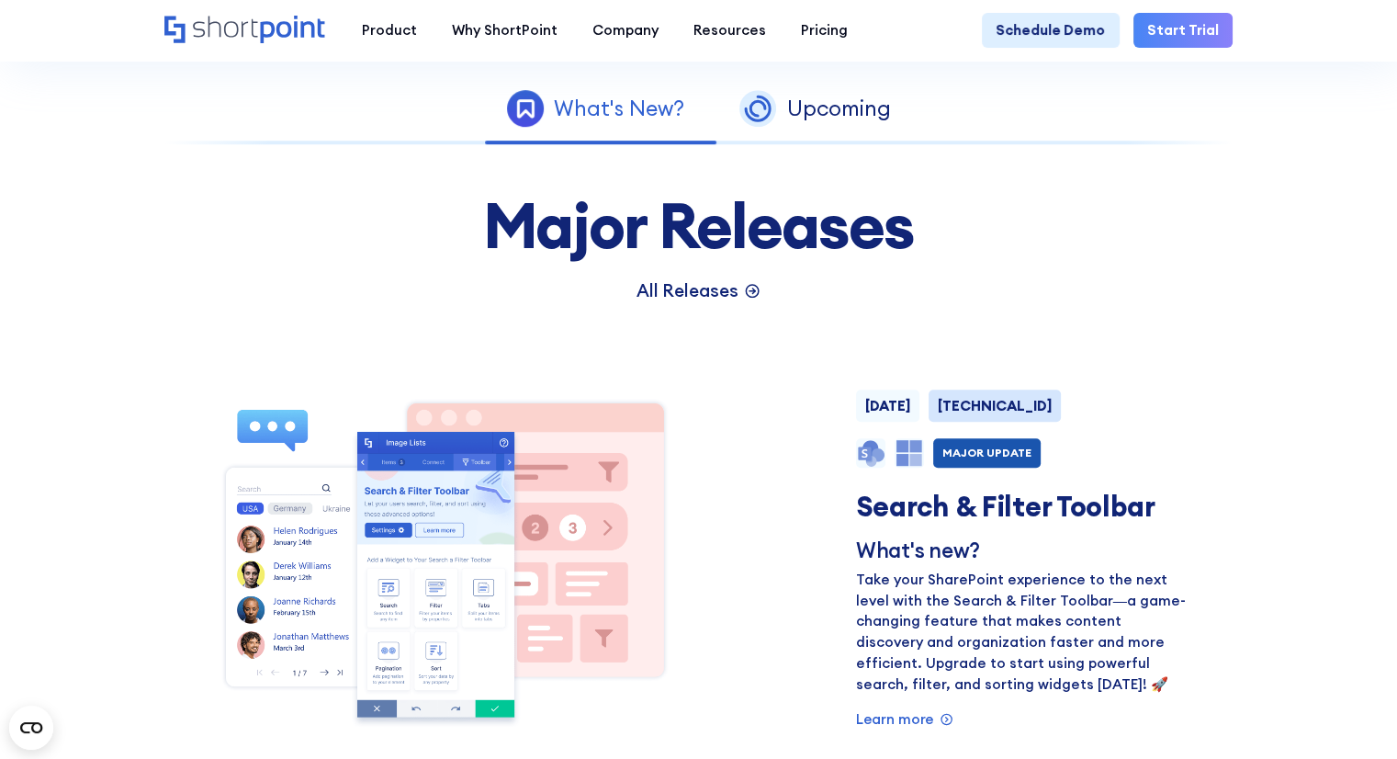
click at [711, 303] on p "All Releases" at bounding box center [687, 290] width 102 height 27
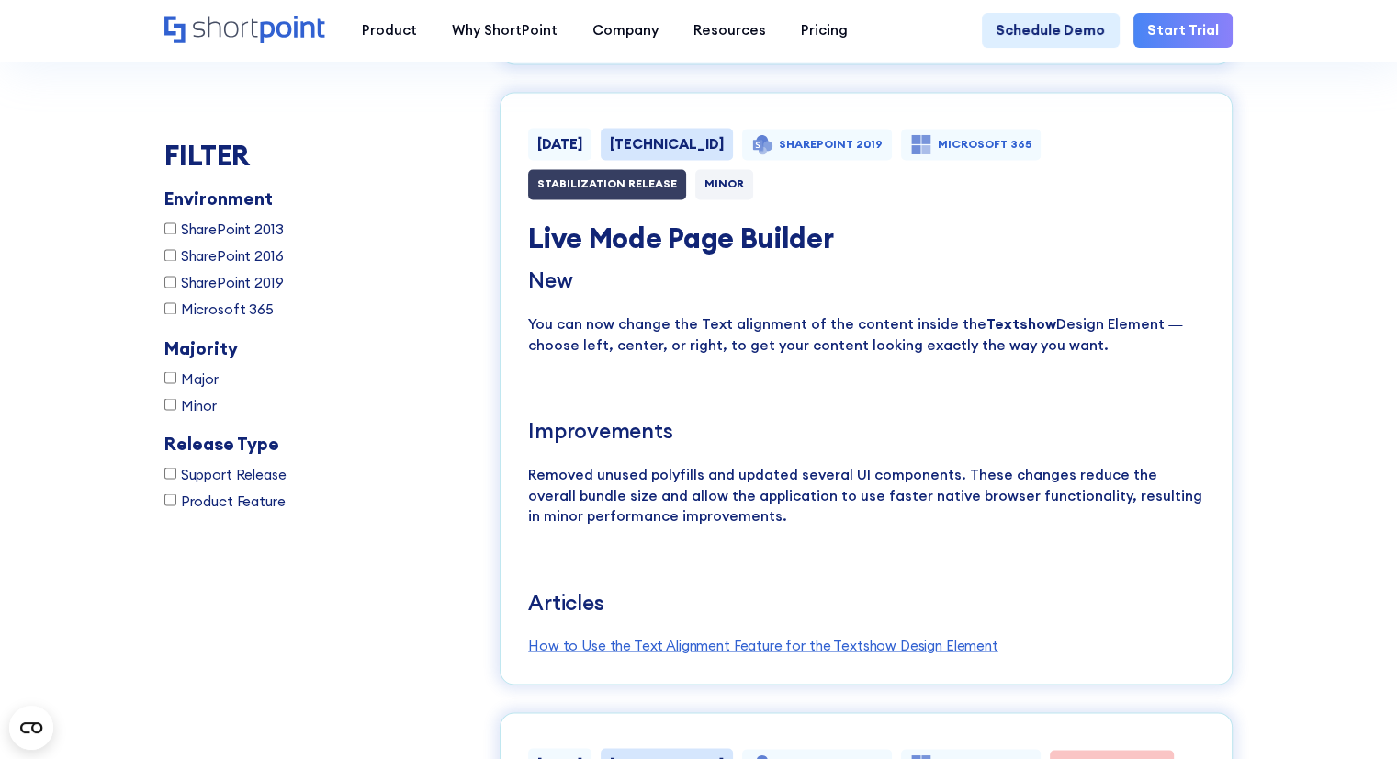
scroll to position [3150, 0]
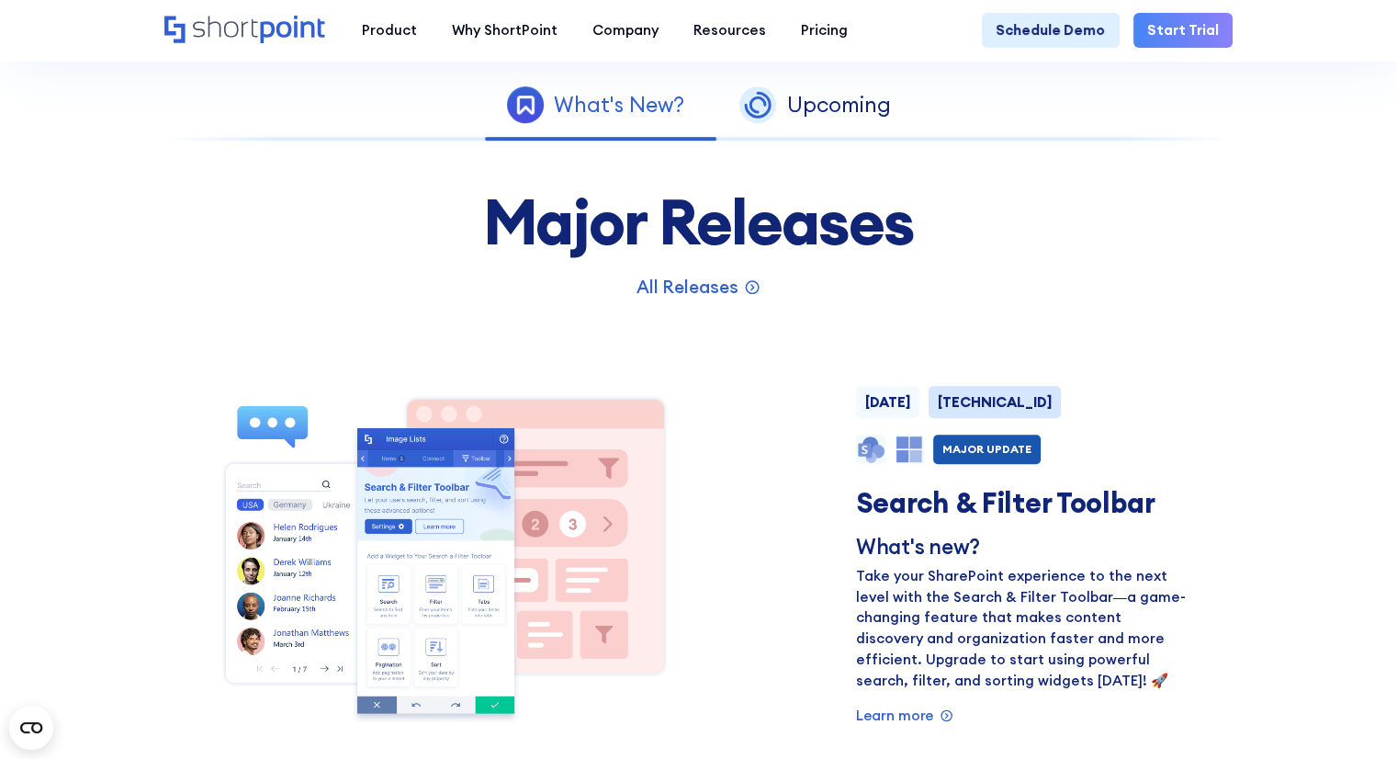
scroll to position [1010, 0]
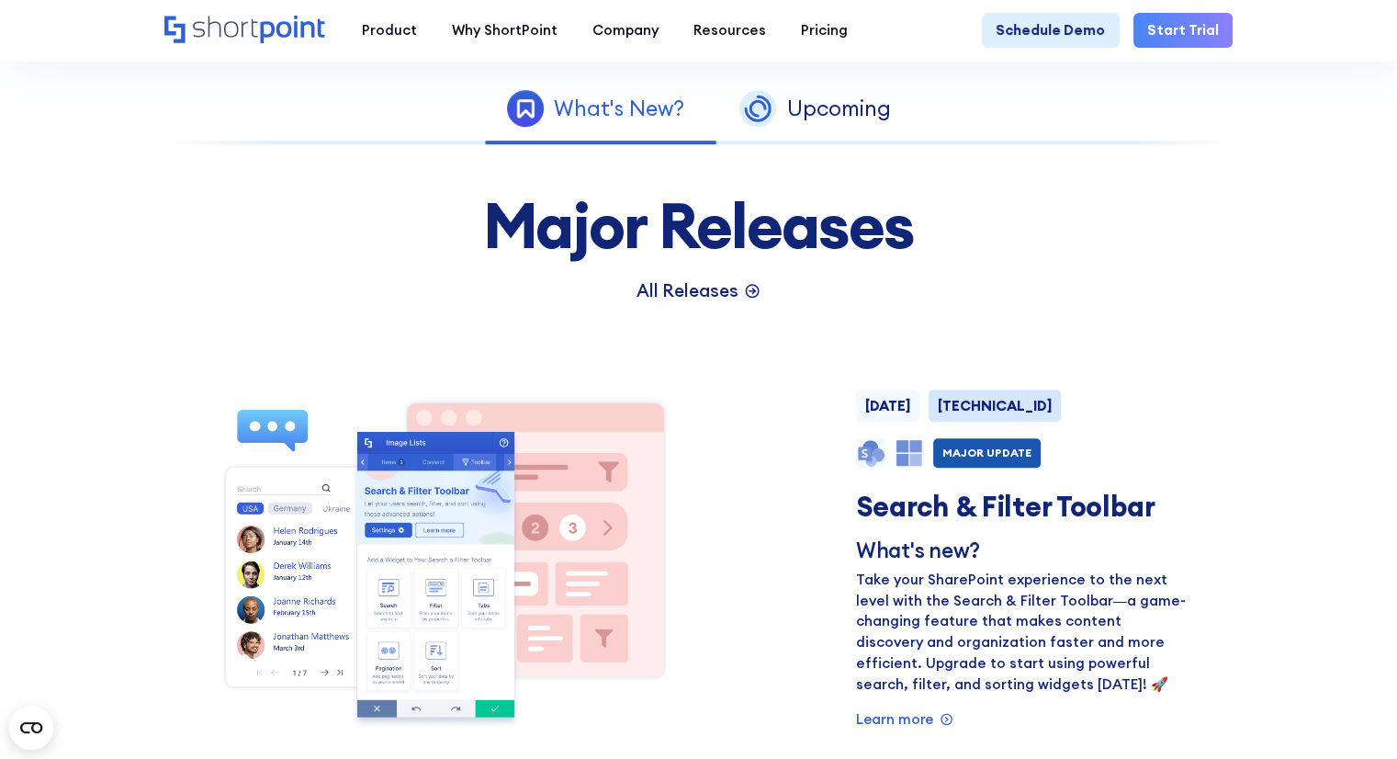
click at [702, 297] on p "All Releases" at bounding box center [687, 290] width 102 height 27
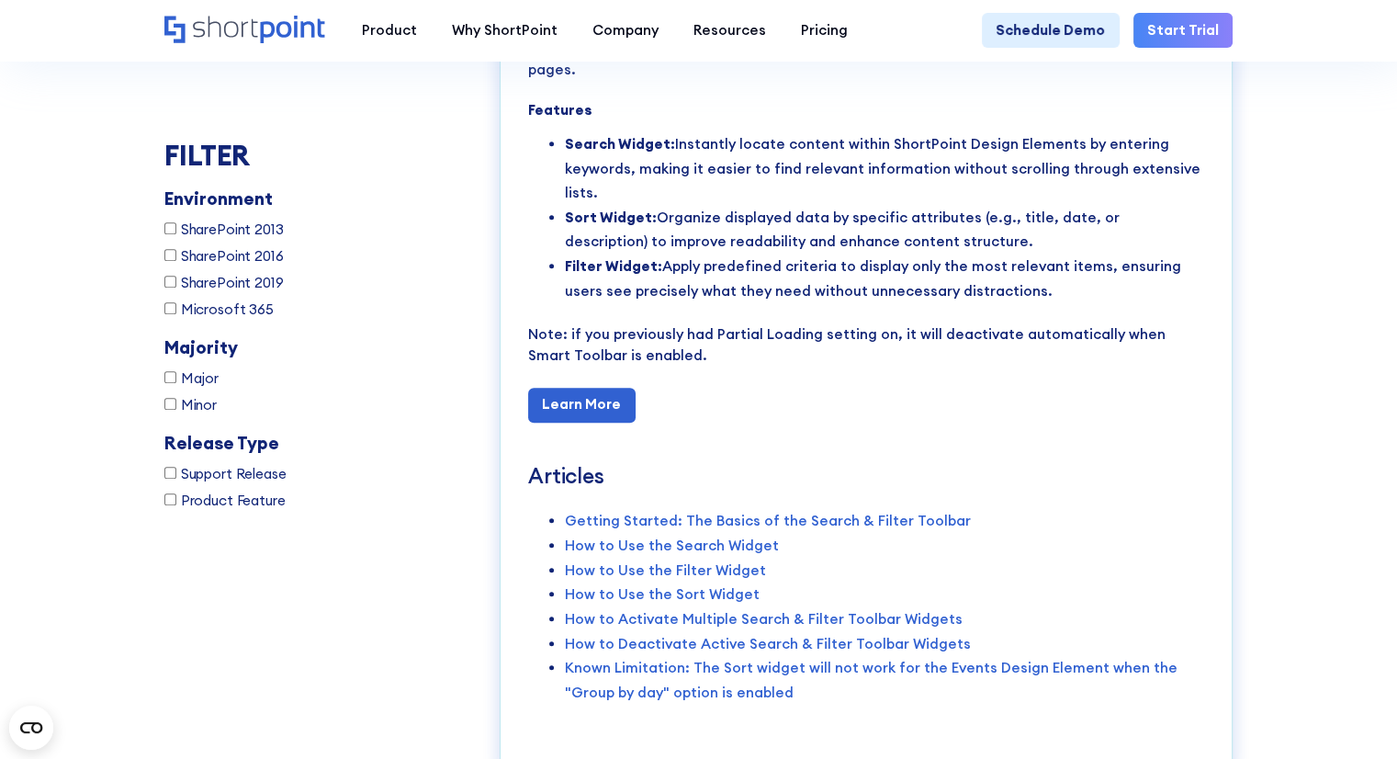
scroll to position [8739, 0]
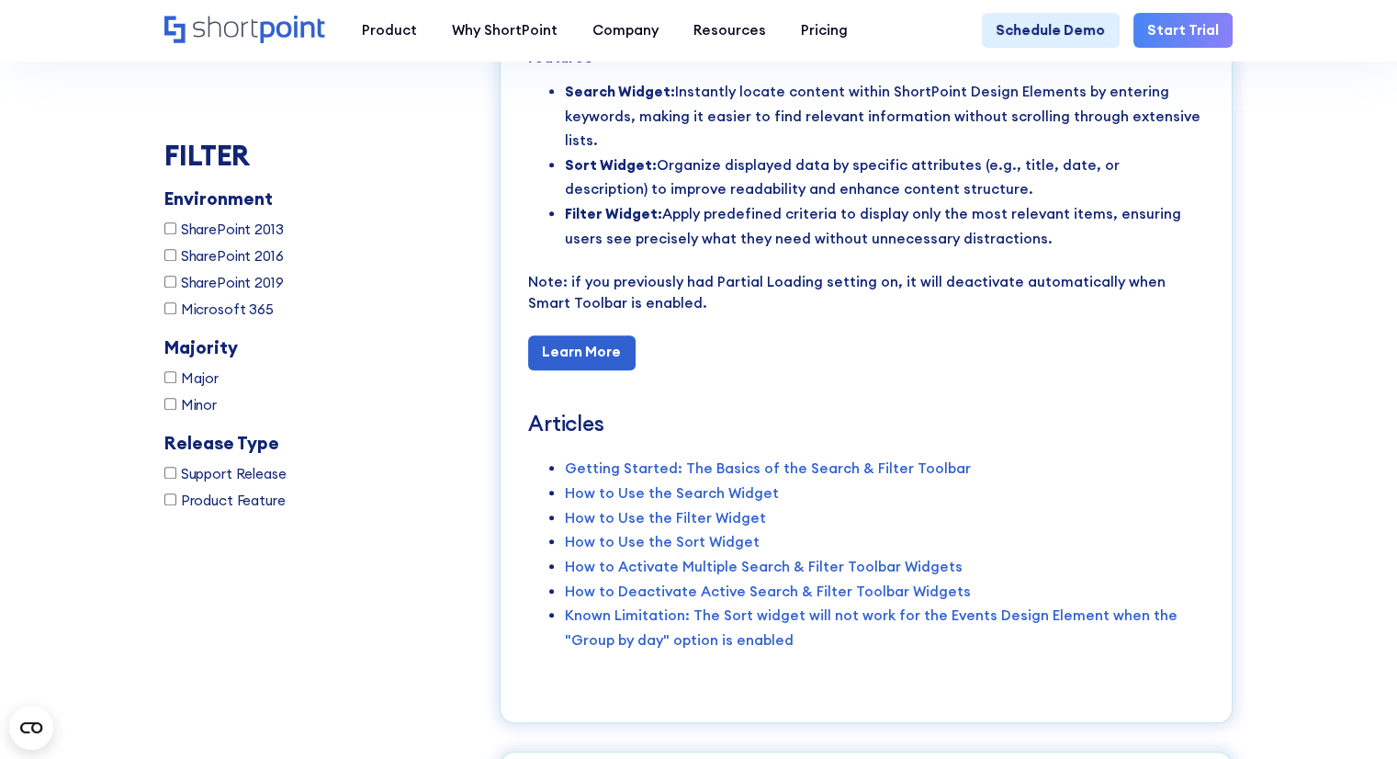
click at [164, 372] on input "Major" at bounding box center [170, 377] width 12 height 12
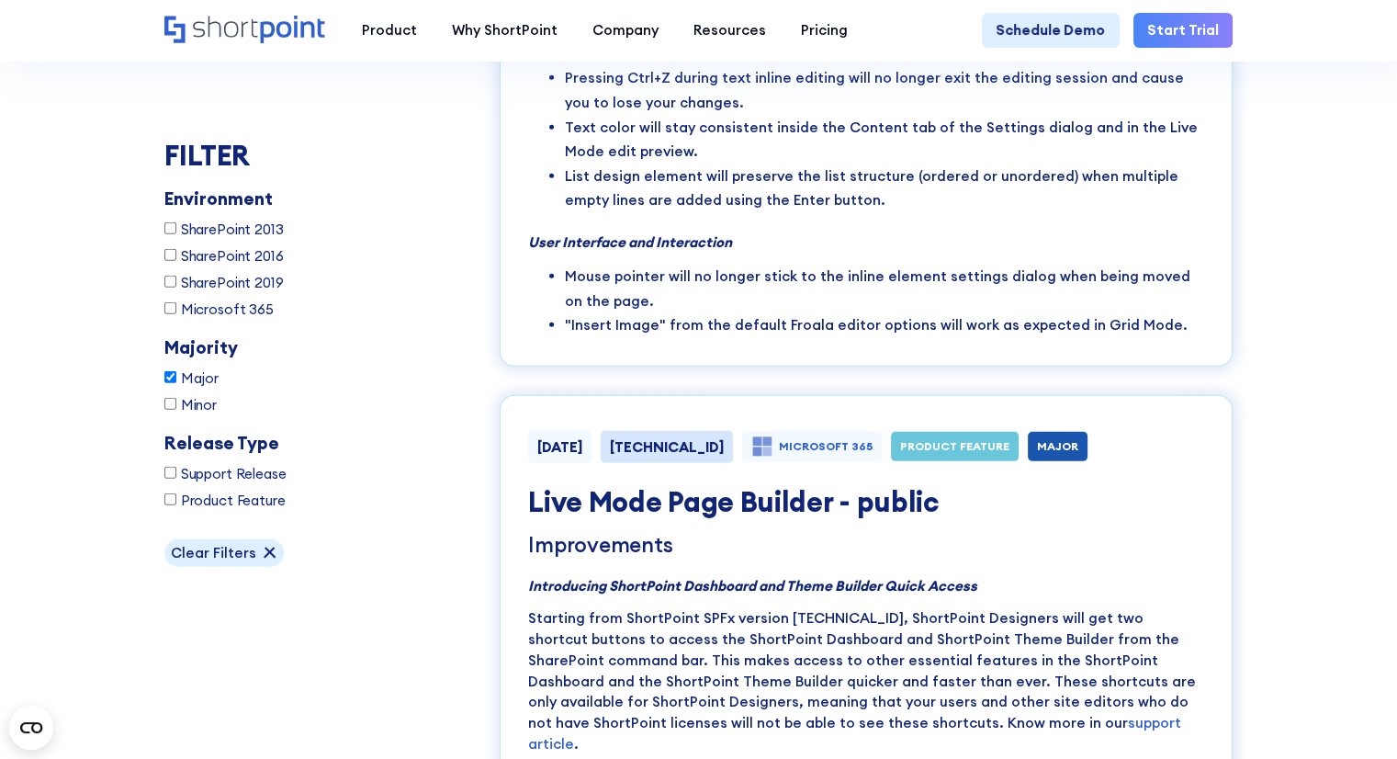
scroll to position [5464, 0]
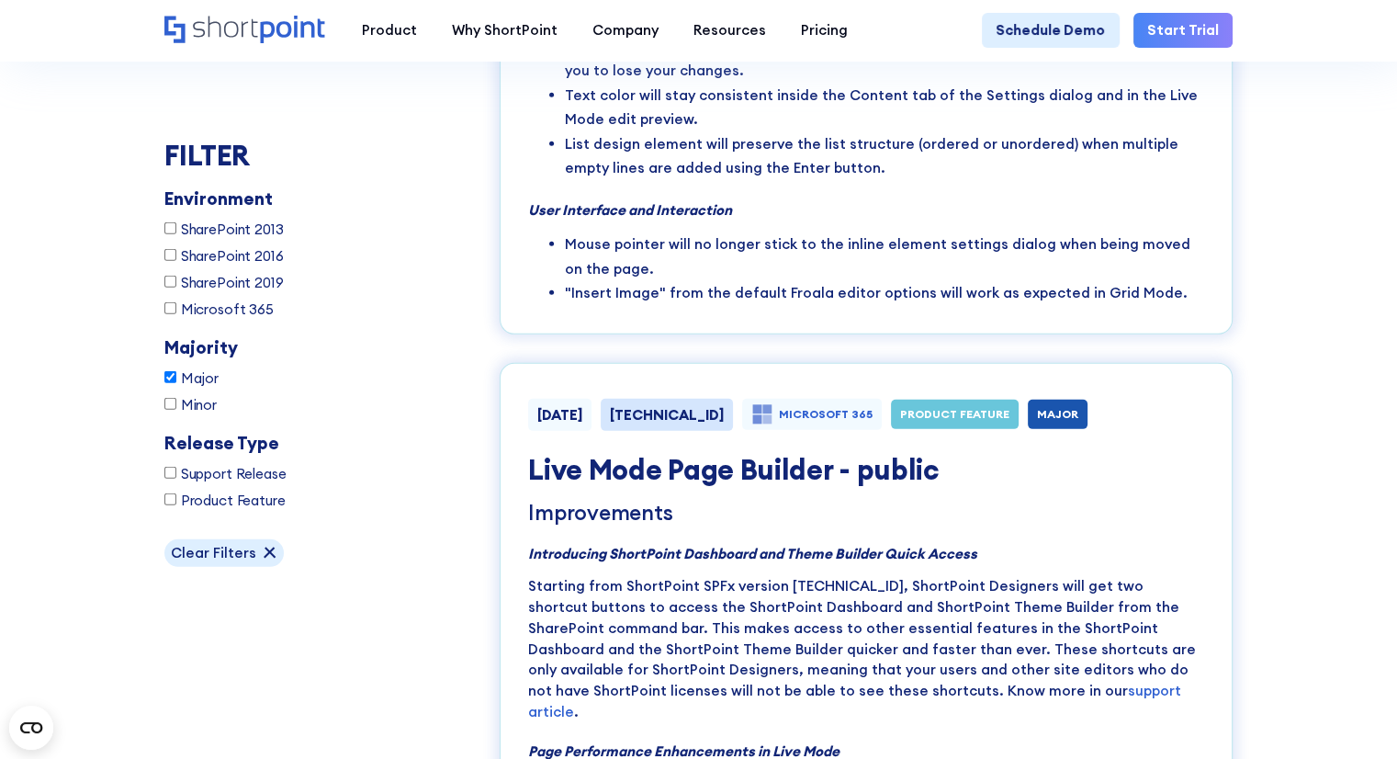
click at [165, 376] on input "Major" at bounding box center [170, 377] width 12 height 12
checkbox input "false"
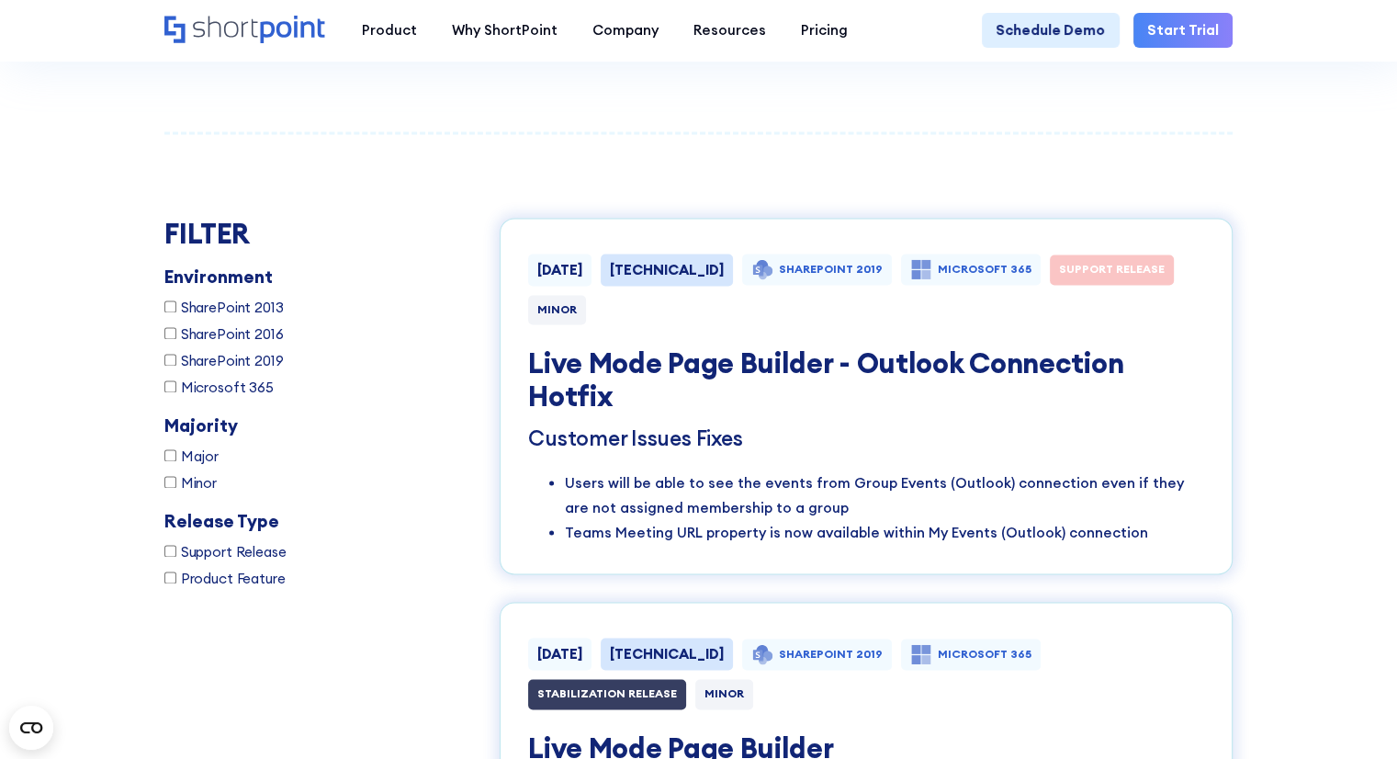
scroll to position [2274, 0]
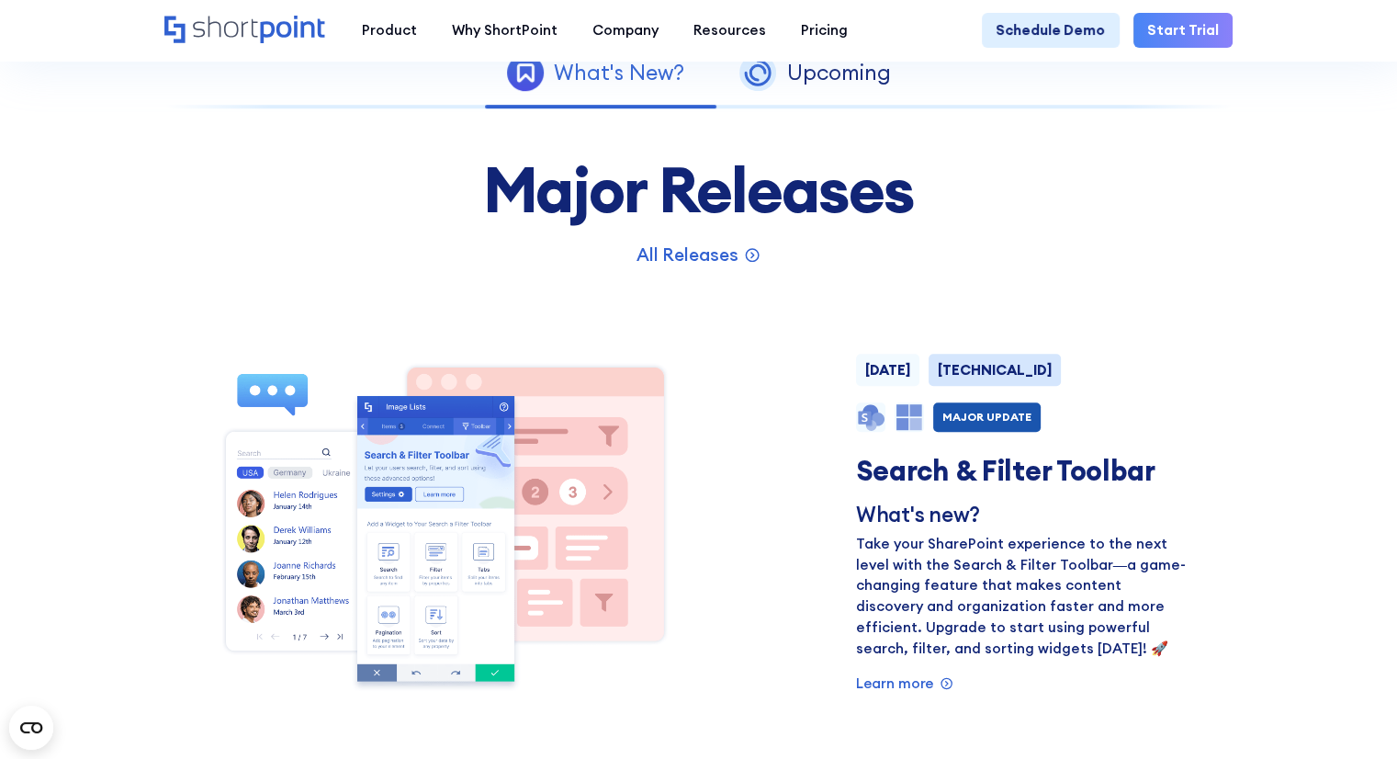
scroll to position [1010, 0]
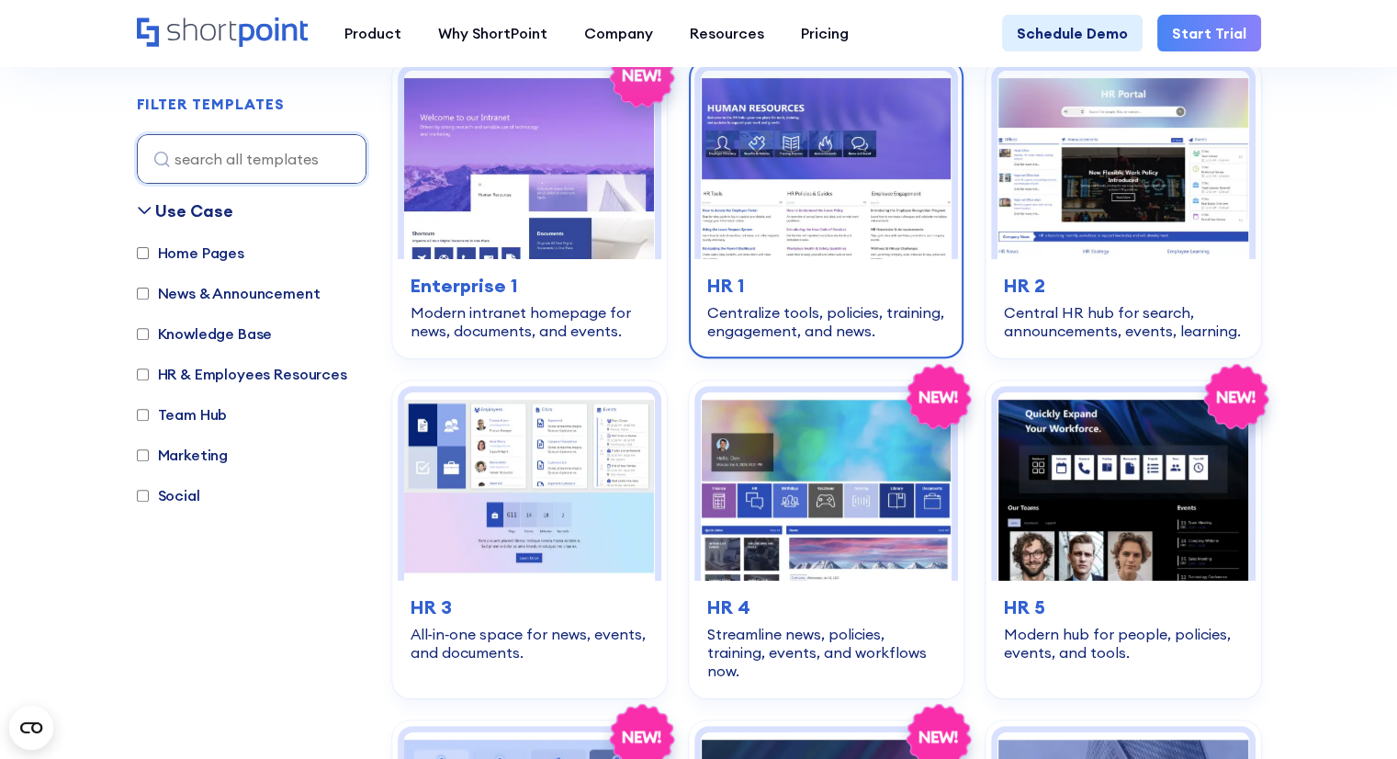
scroll to position [459, 0]
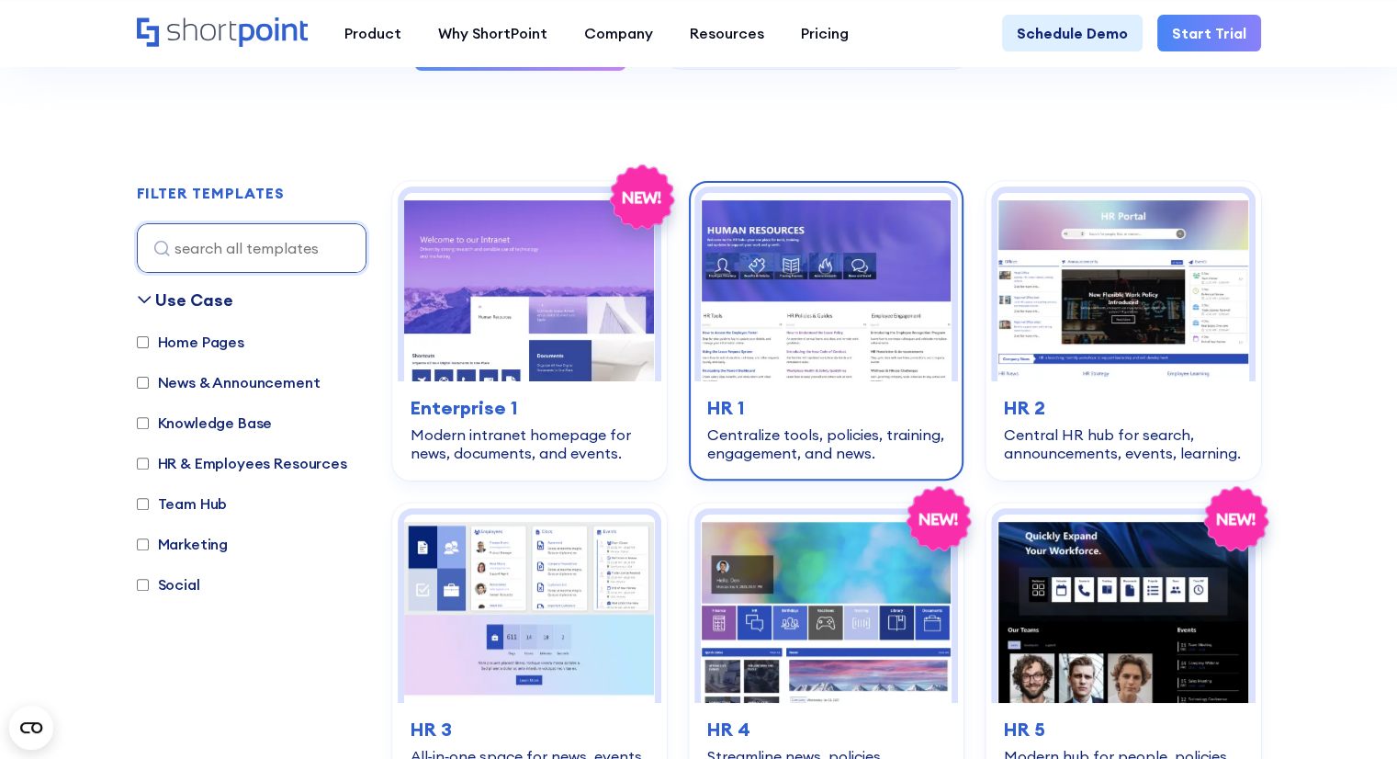
click at [786, 315] on img at bounding box center [826, 287] width 251 height 188
